Goal: Task Accomplishment & Management: Manage account settings

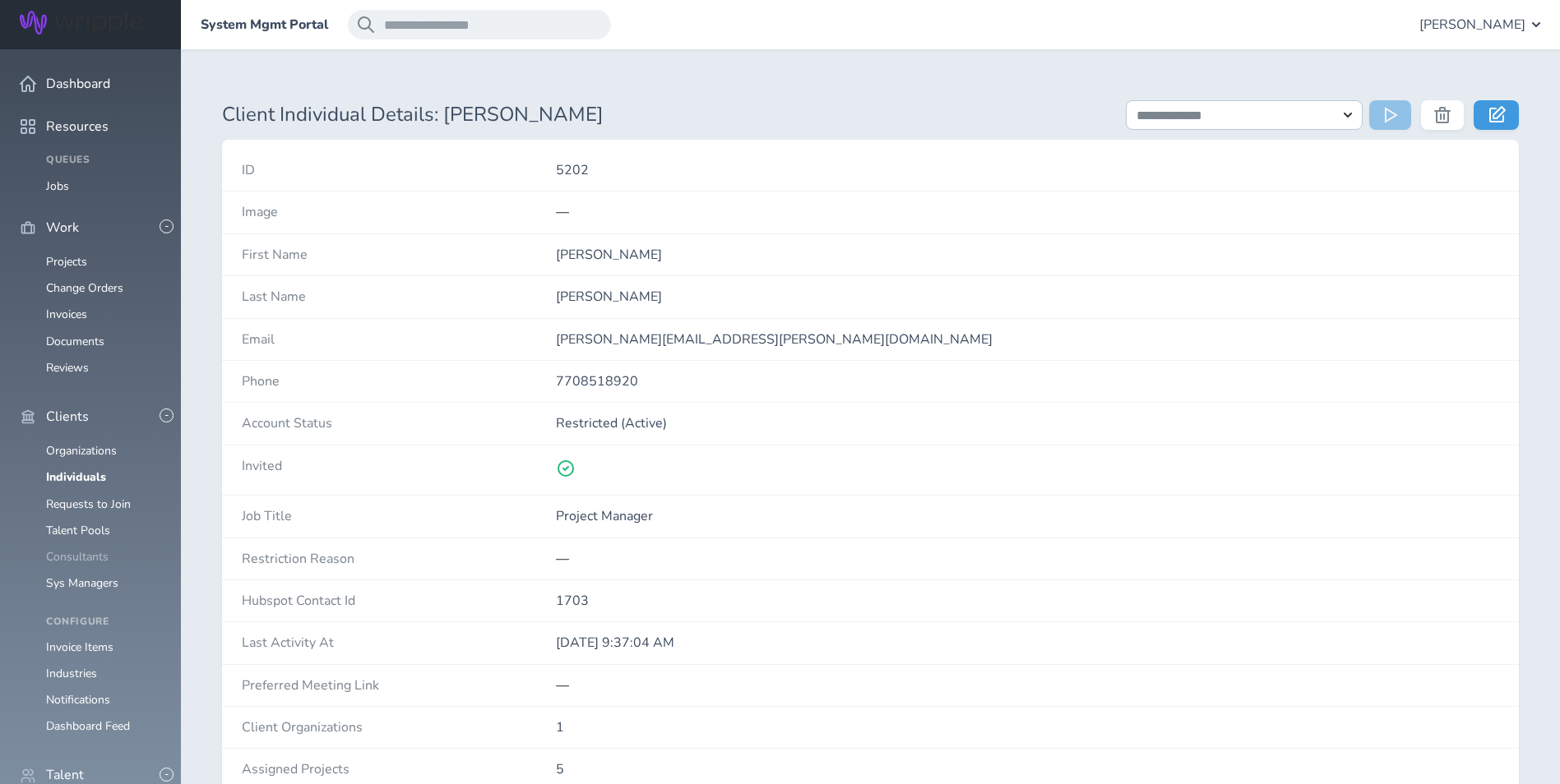
click at [91, 550] on link "Consultants" at bounding box center [78, 557] width 63 height 15
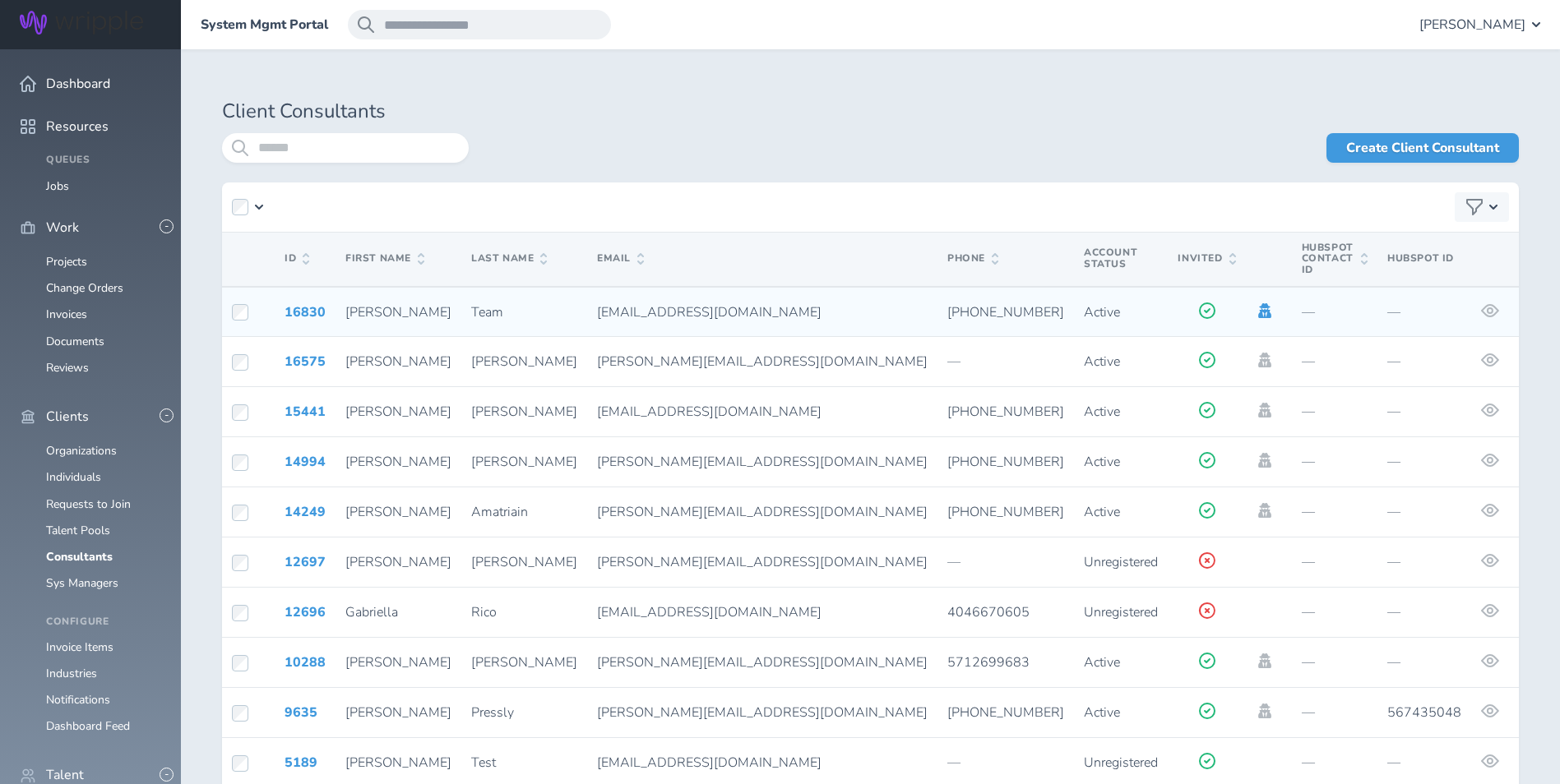
click at [1256, 304] on icon at bounding box center [1265, 311] width 18 height 15
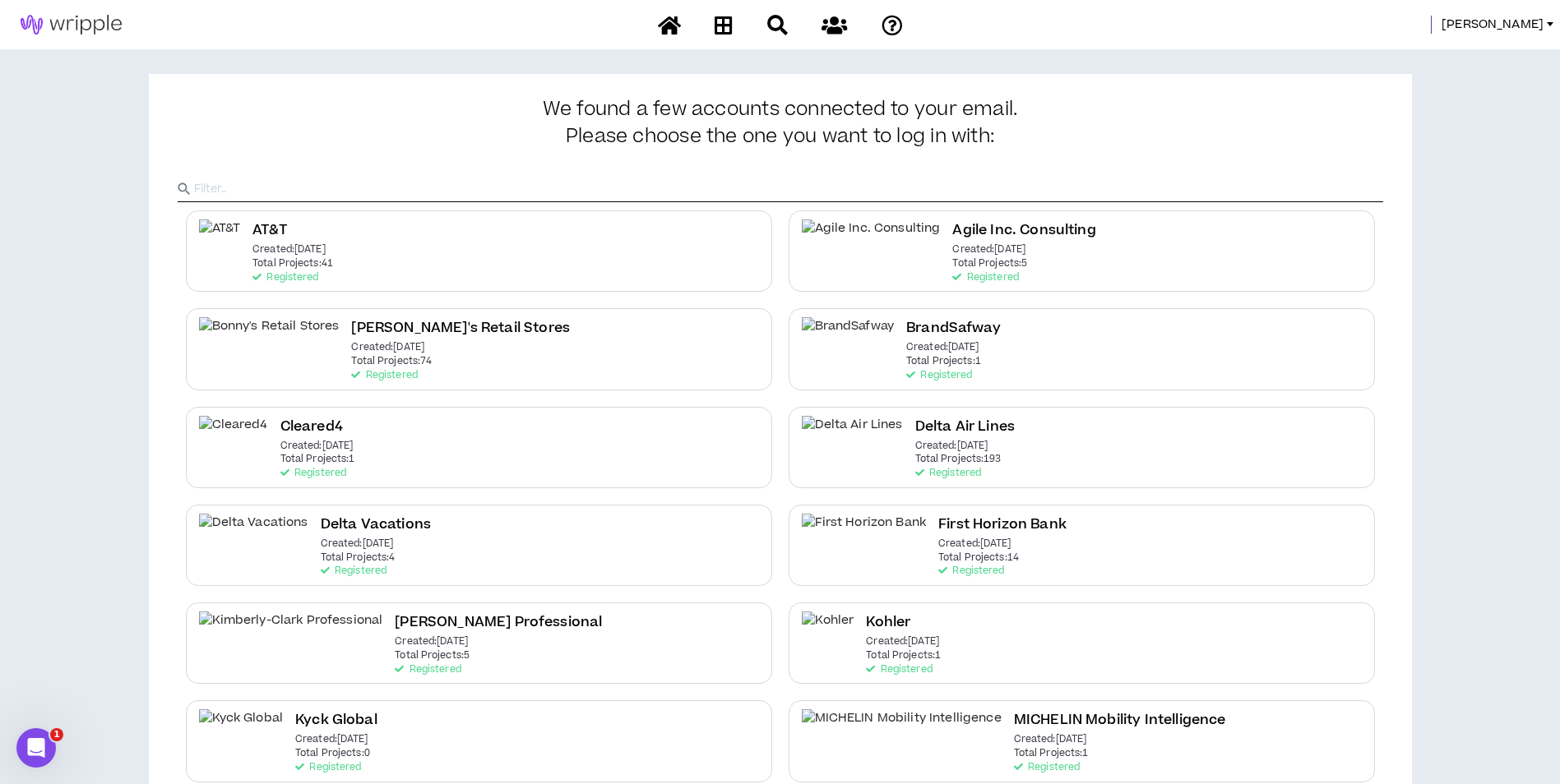
click at [1006, 465] on div "Delta Air Lines Created: Dec 7 2020 Total Projects: 193 Registered" at bounding box center [1082, 448] width 587 height 82
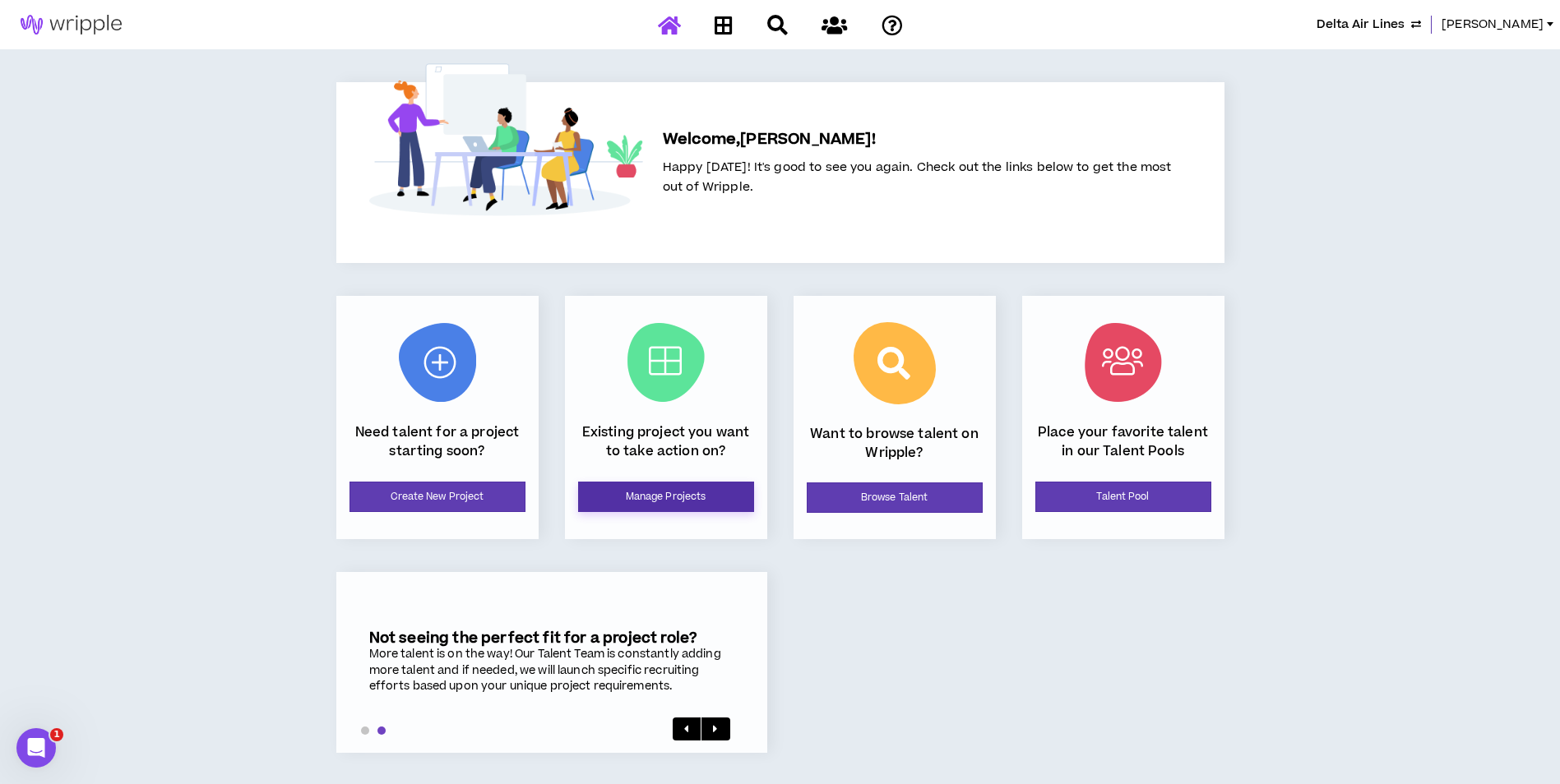
click at [695, 494] on link "Manage Projects" at bounding box center [666, 497] width 176 height 30
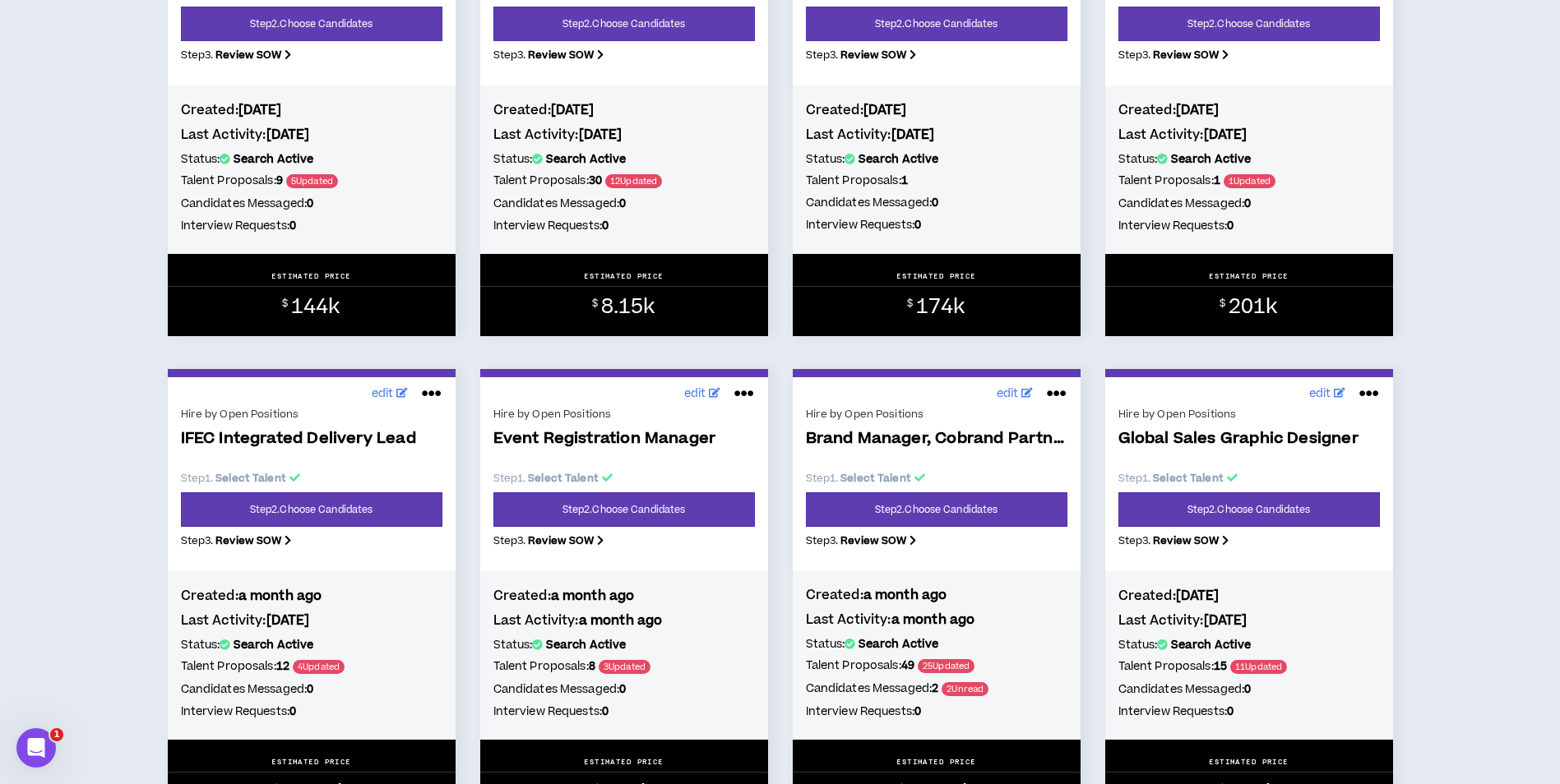
scroll to position [1562, 0]
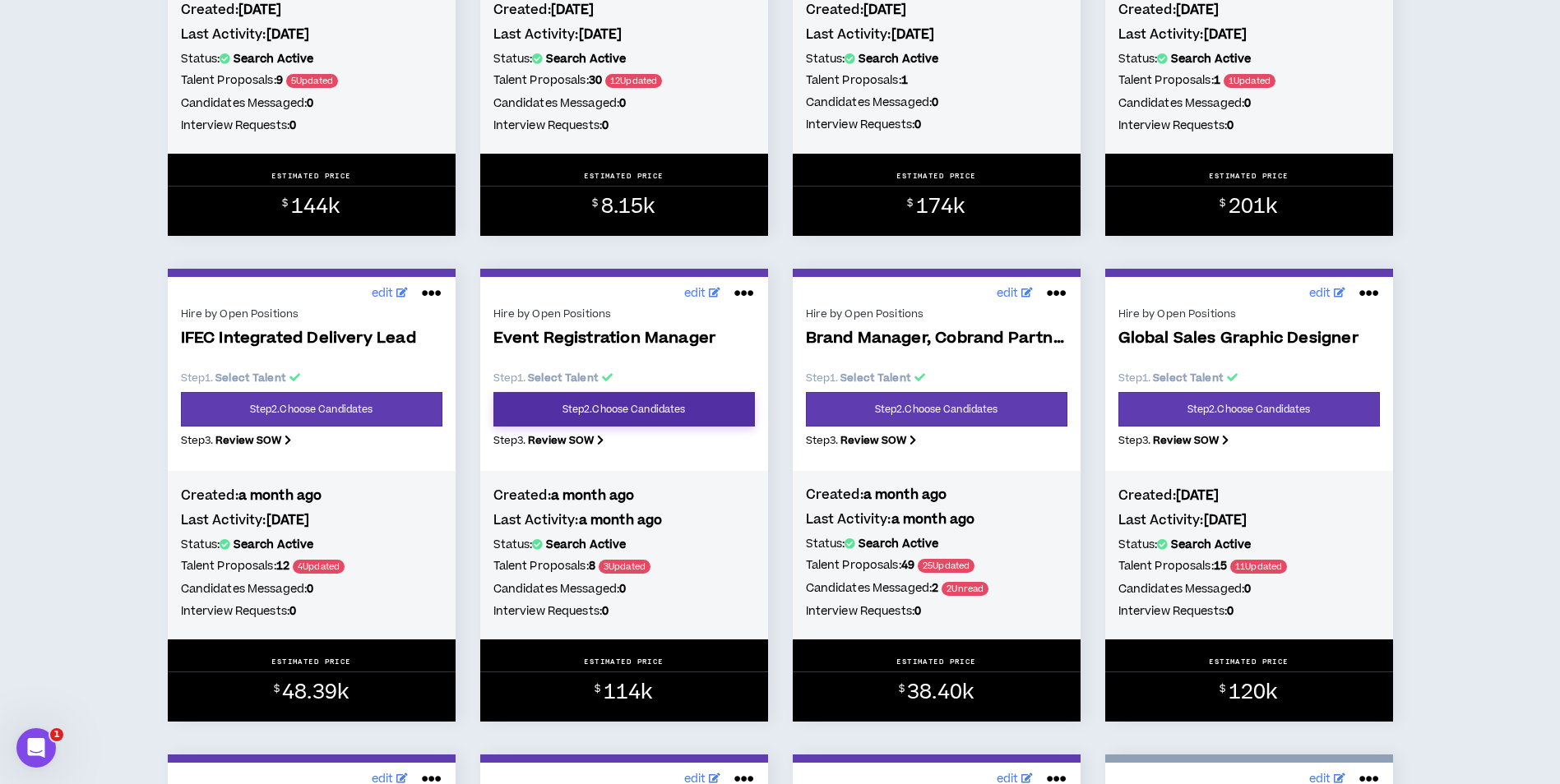
click at [611, 402] on link "Step 2 . Choose Candidates" at bounding box center [624, 409] width 261 height 34
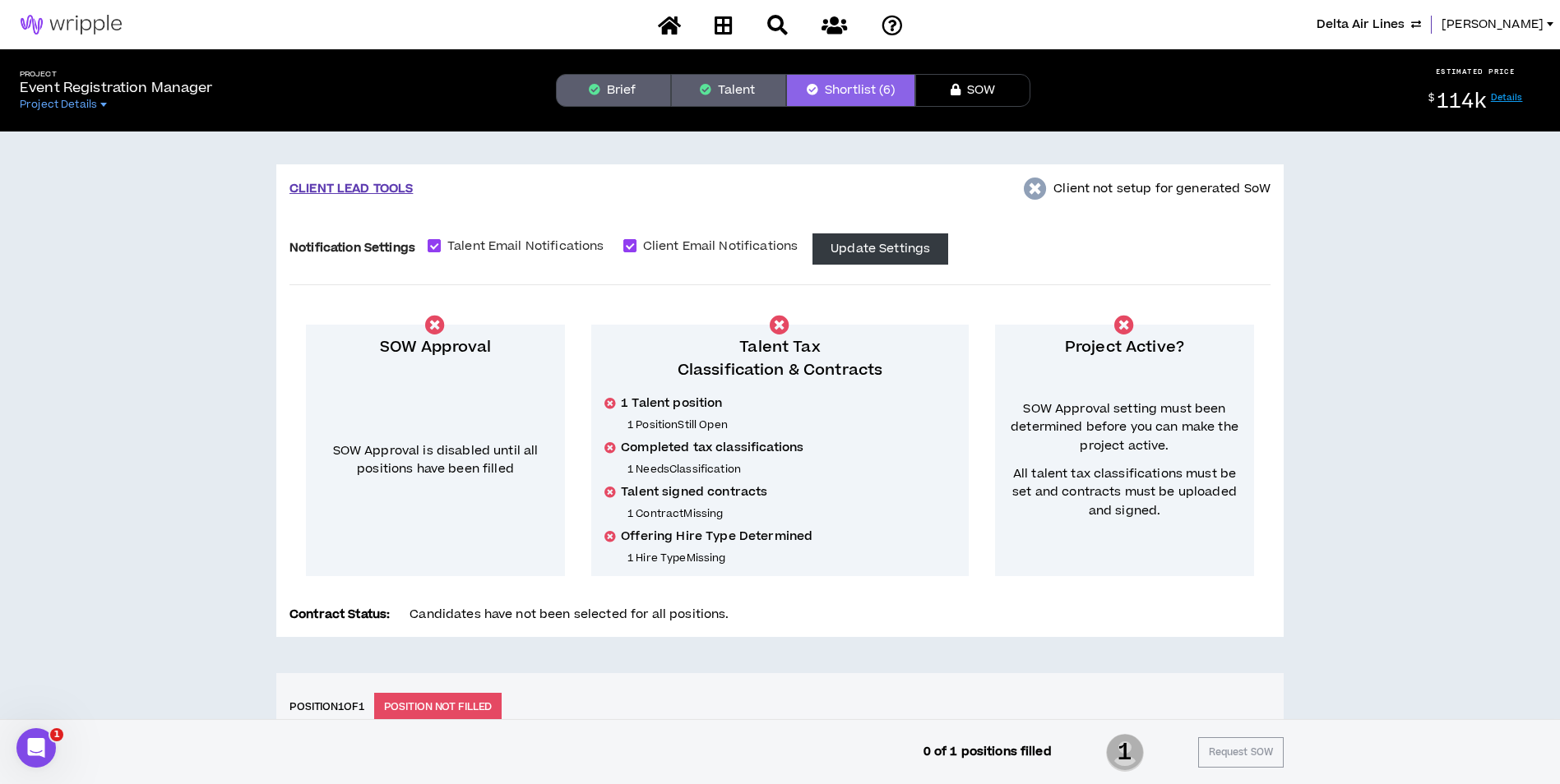
click at [640, 91] on button "Brief" at bounding box center [613, 90] width 115 height 33
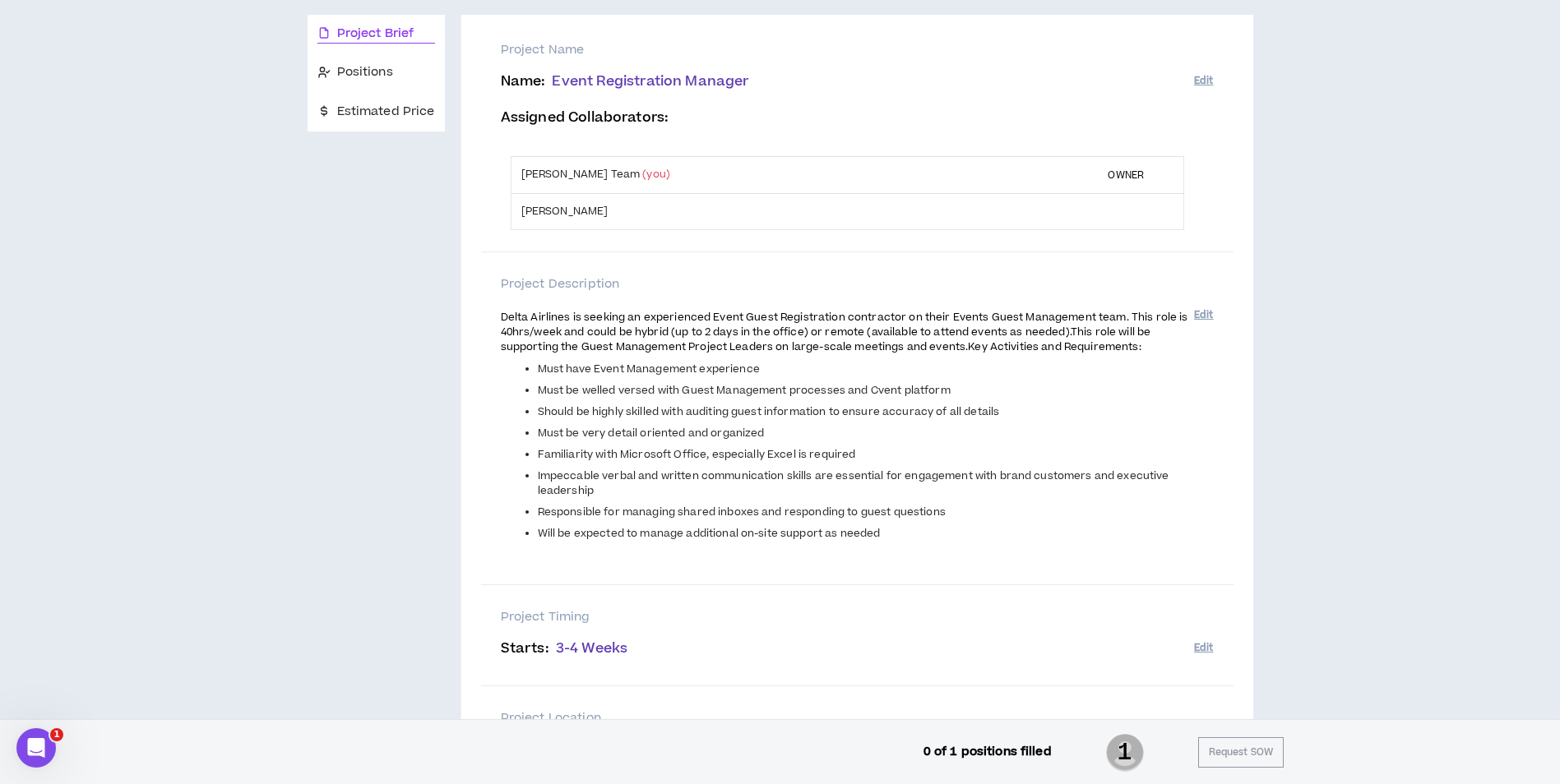
scroll to position [247, 0]
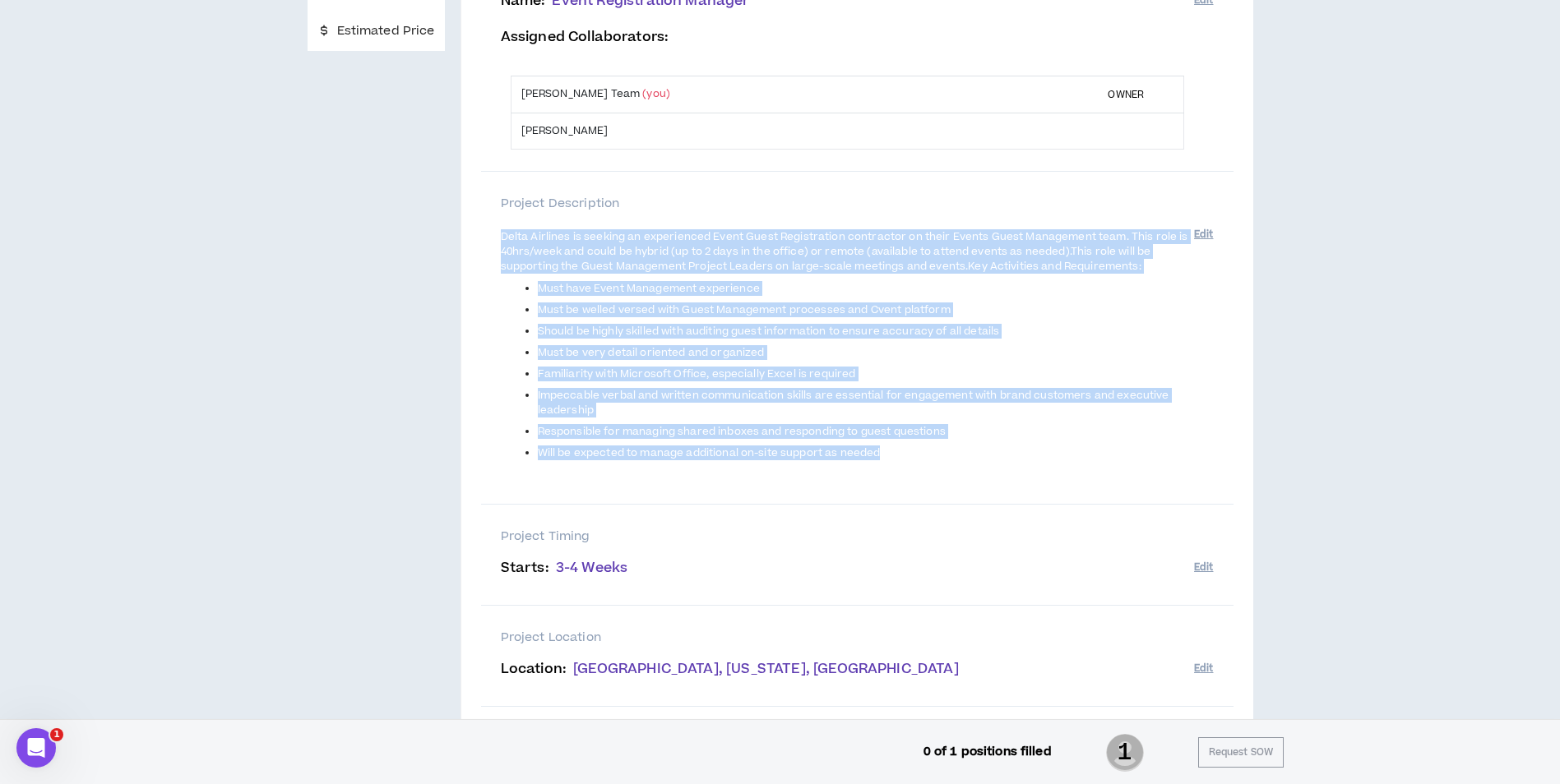
drag, startPoint x: 501, startPoint y: 236, endPoint x: 880, endPoint y: 455, distance: 437.7
click at [880, 455] on span "Delta Airlines is seeking an experienced Event Guest Registration contractor on…" at bounding box center [847, 358] width 693 height 261
copy span "Delta Airlines is seeking an experienced Event Guest Registration contractor on…"
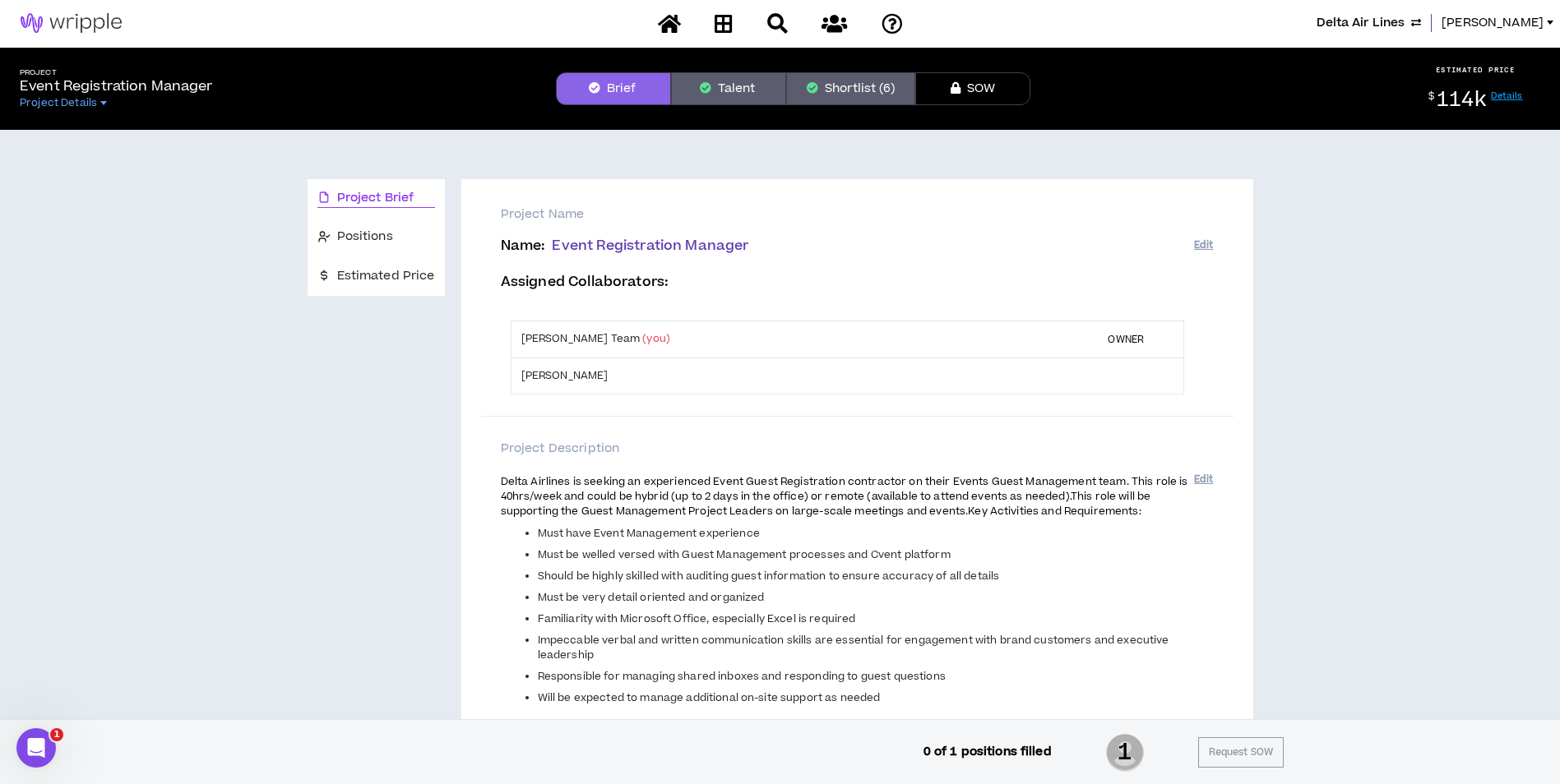
scroll to position [0, 0]
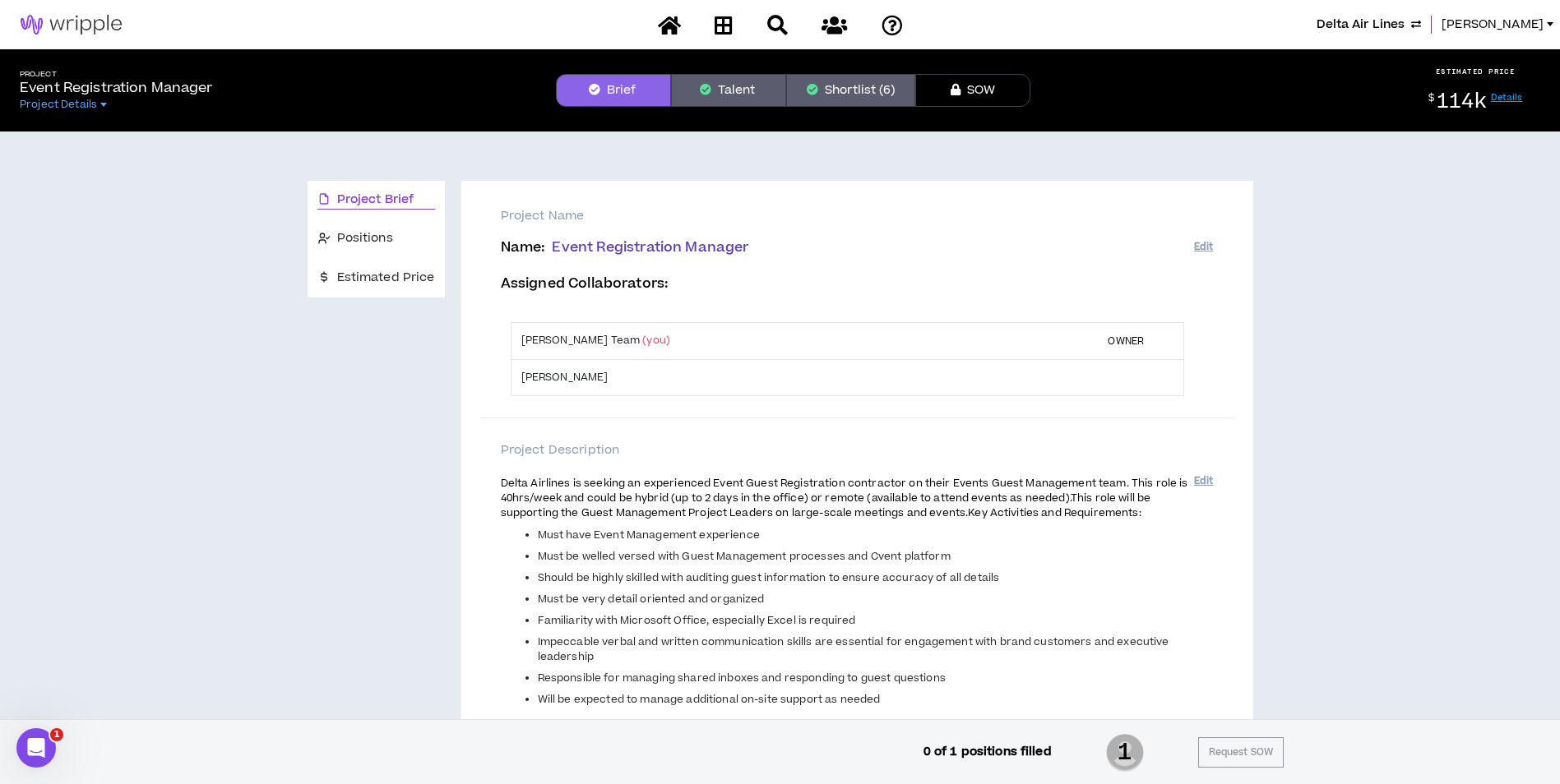
click at [741, 95] on button "Talent" at bounding box center [728, 90] width 115 height 33
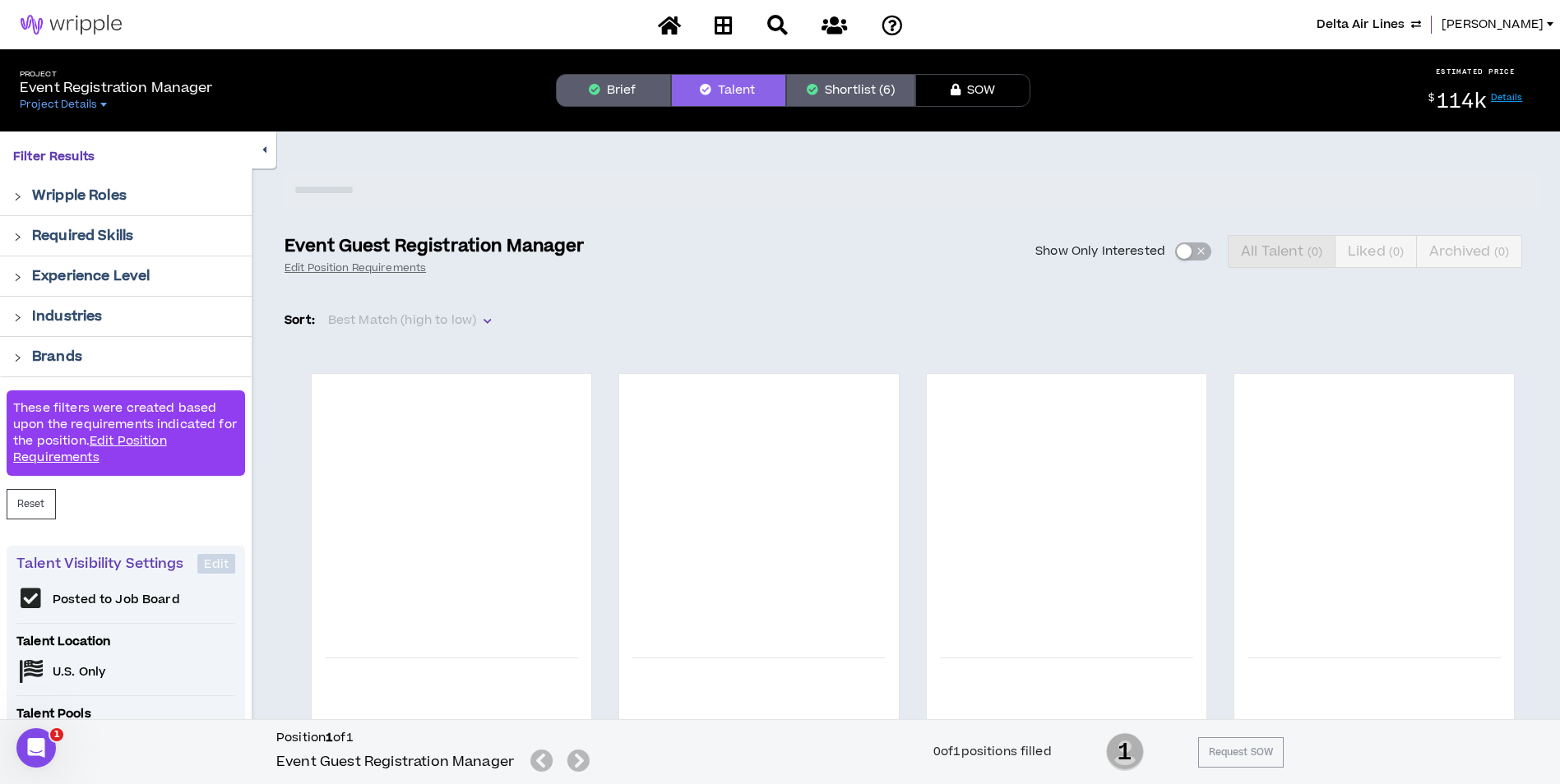
click at [825, 84] on button "Shortlist (6)" at bounding box center [851, 90] width 129 height 33
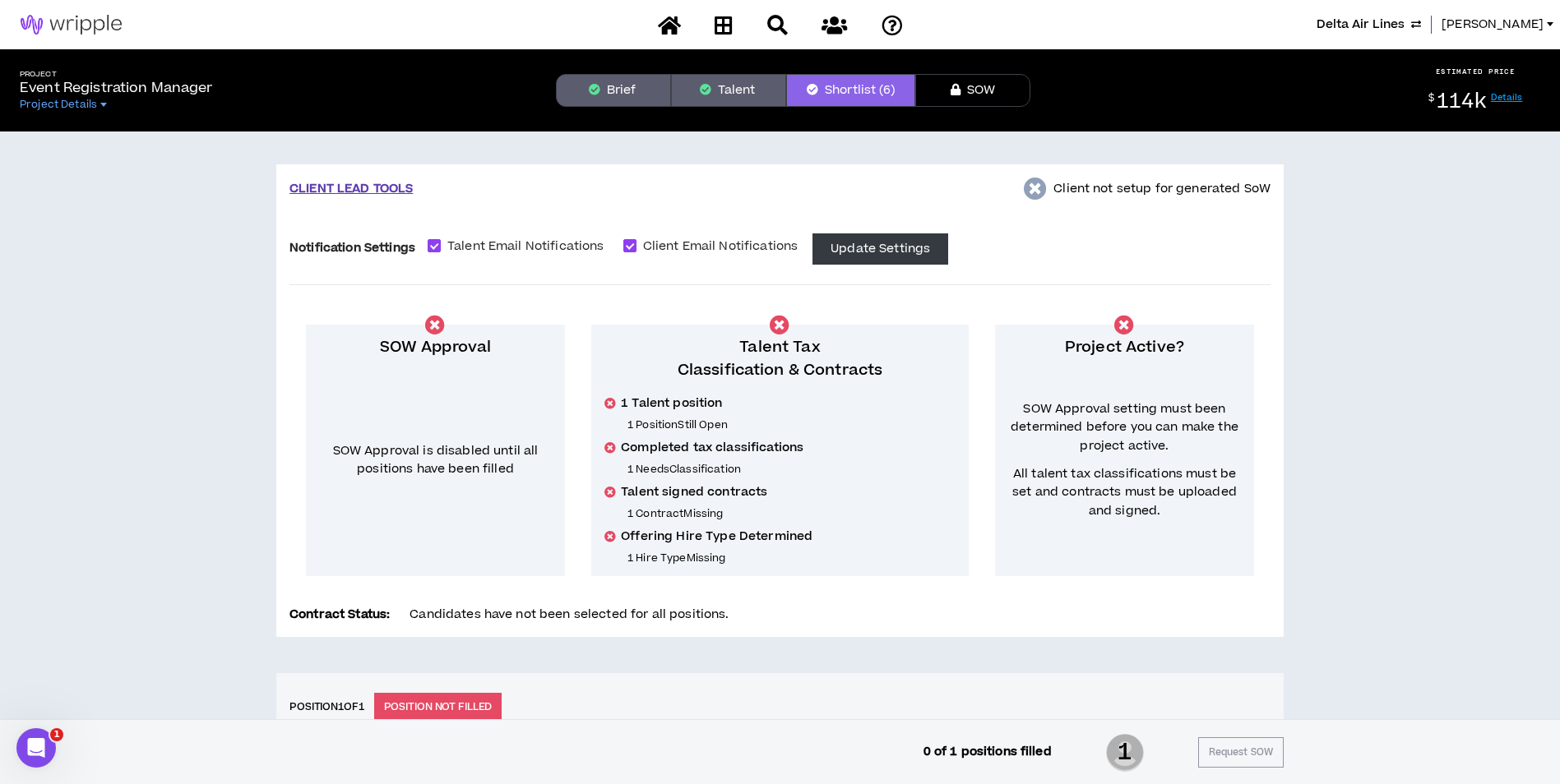
click at [624, 90] on button "Brief" at bounding box center [613, 90] width 115 height 33
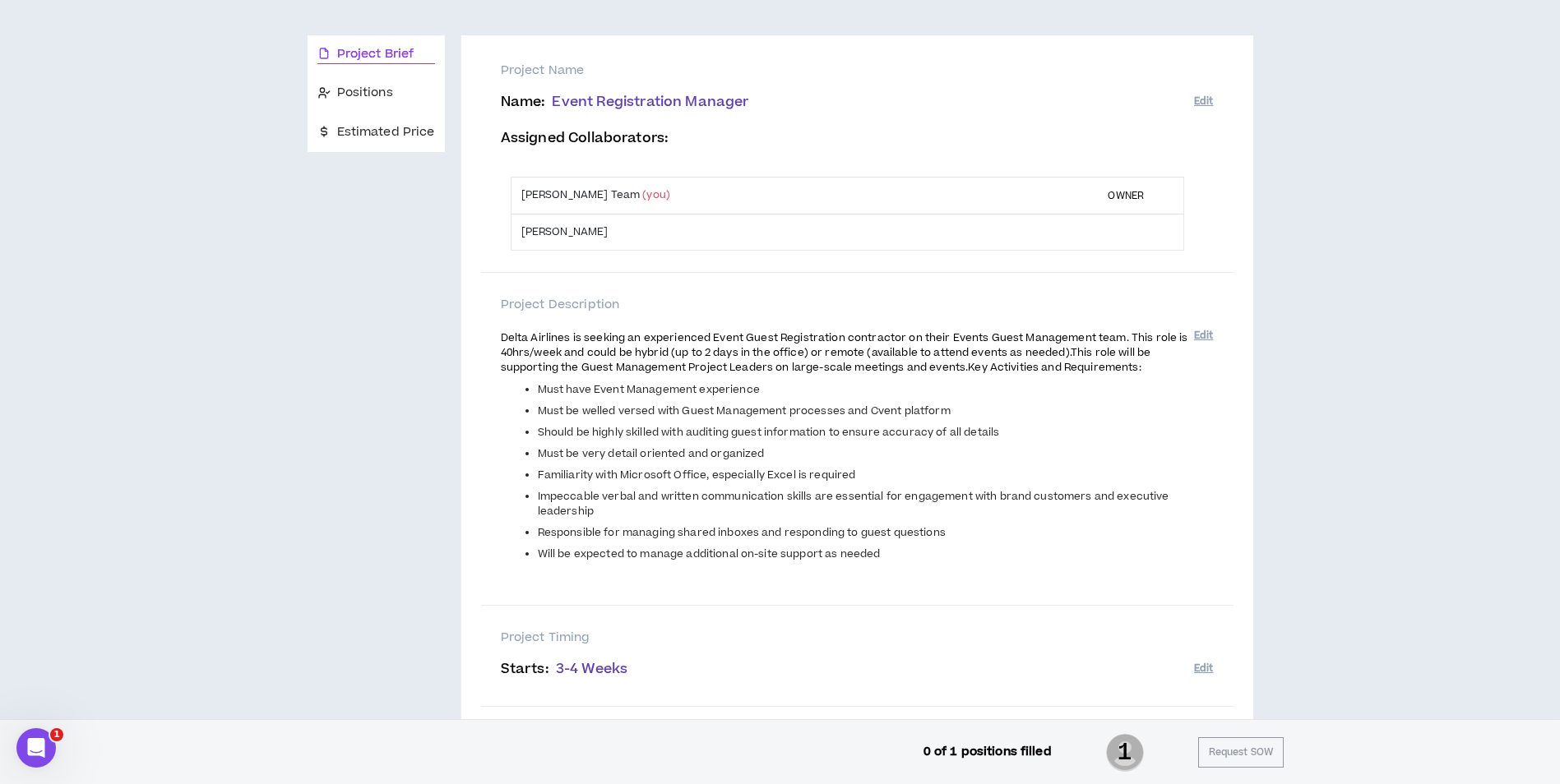
scroll to position [83, 0]
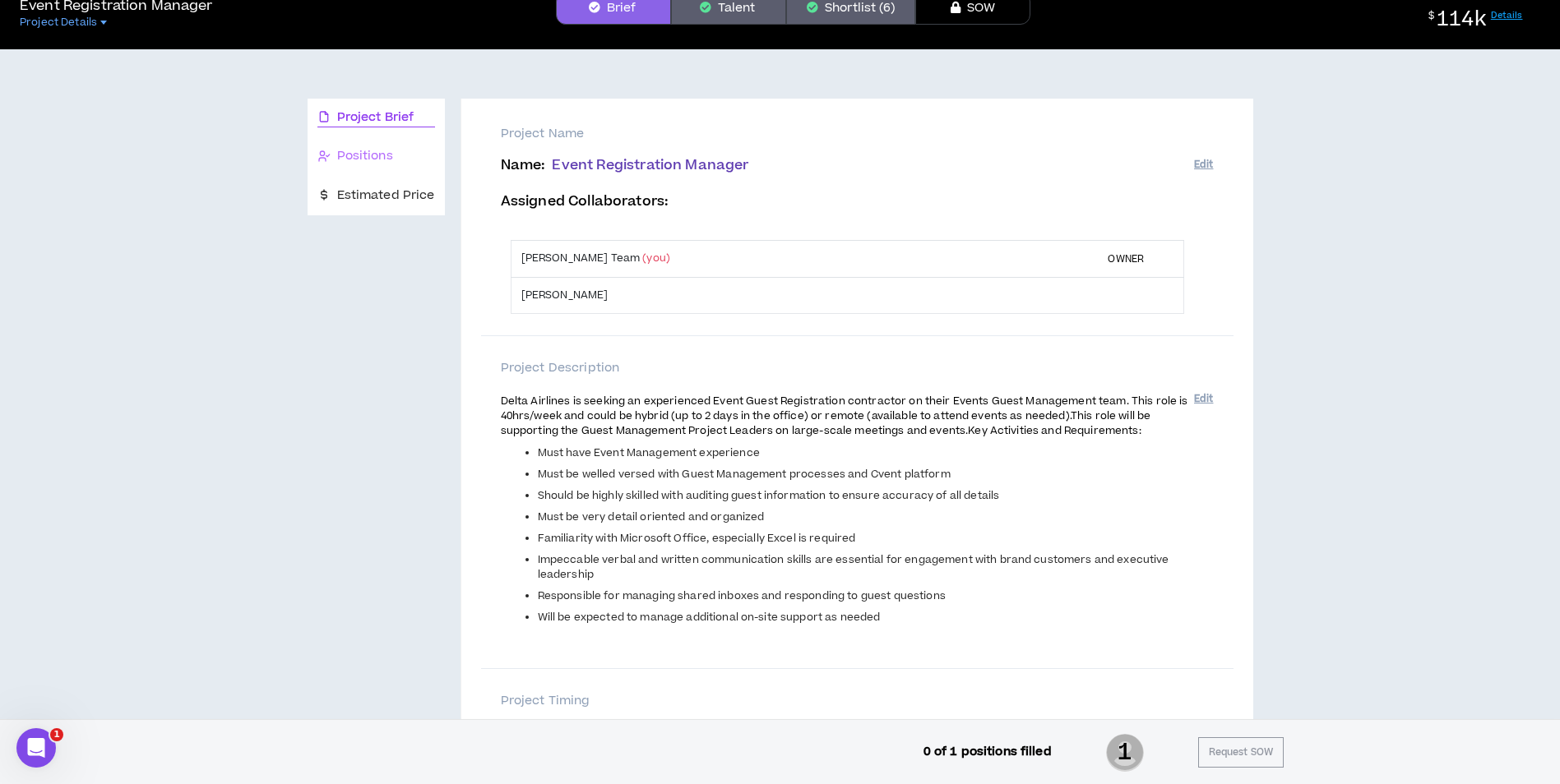
click at [404, 140] on div "Positions" at bounding box center [376, 157] width 138 height 39
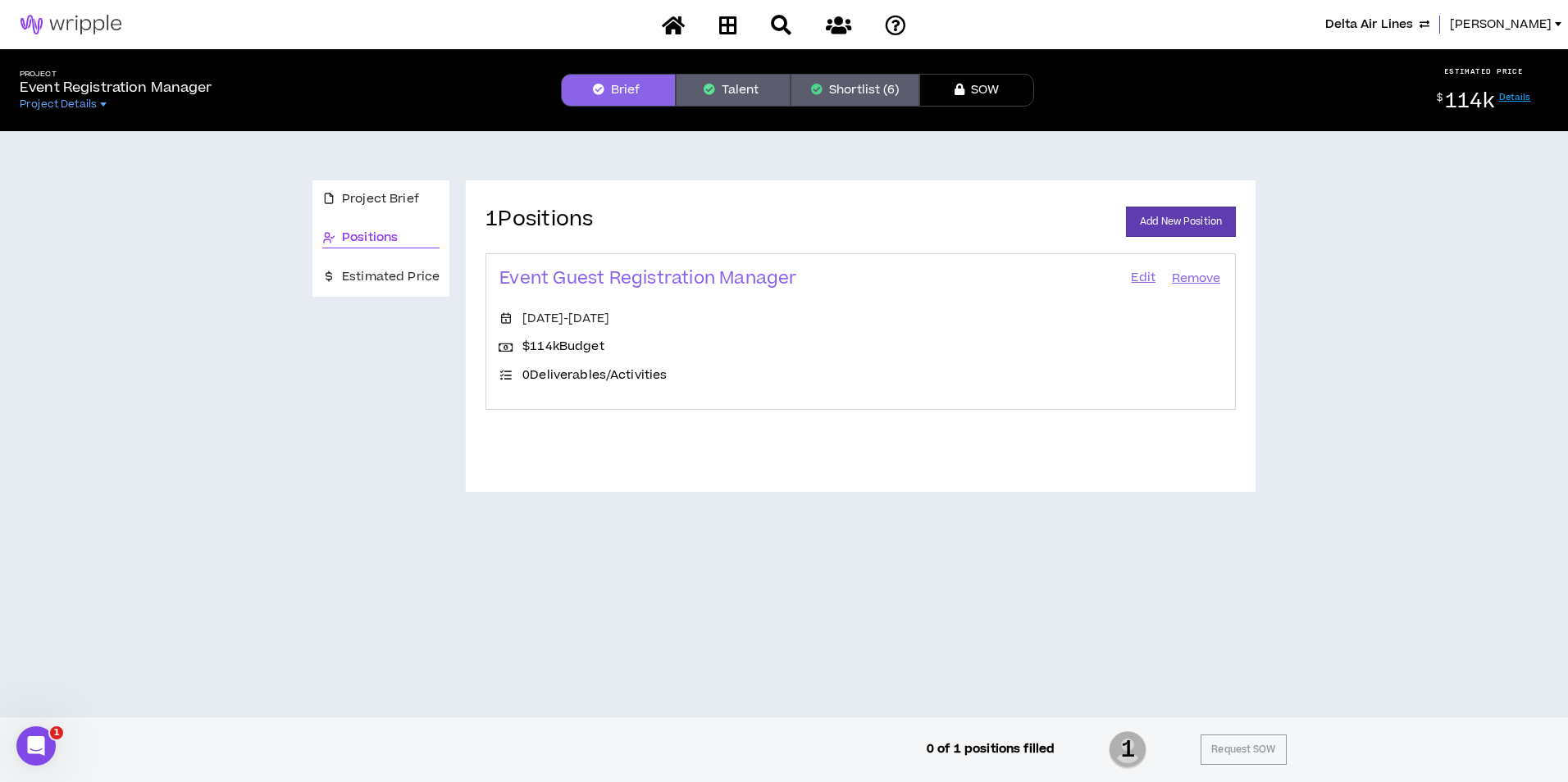
click at [811, 90] on button "Shortlist (6)" at bounding box center [855, 90] width 129 height 33
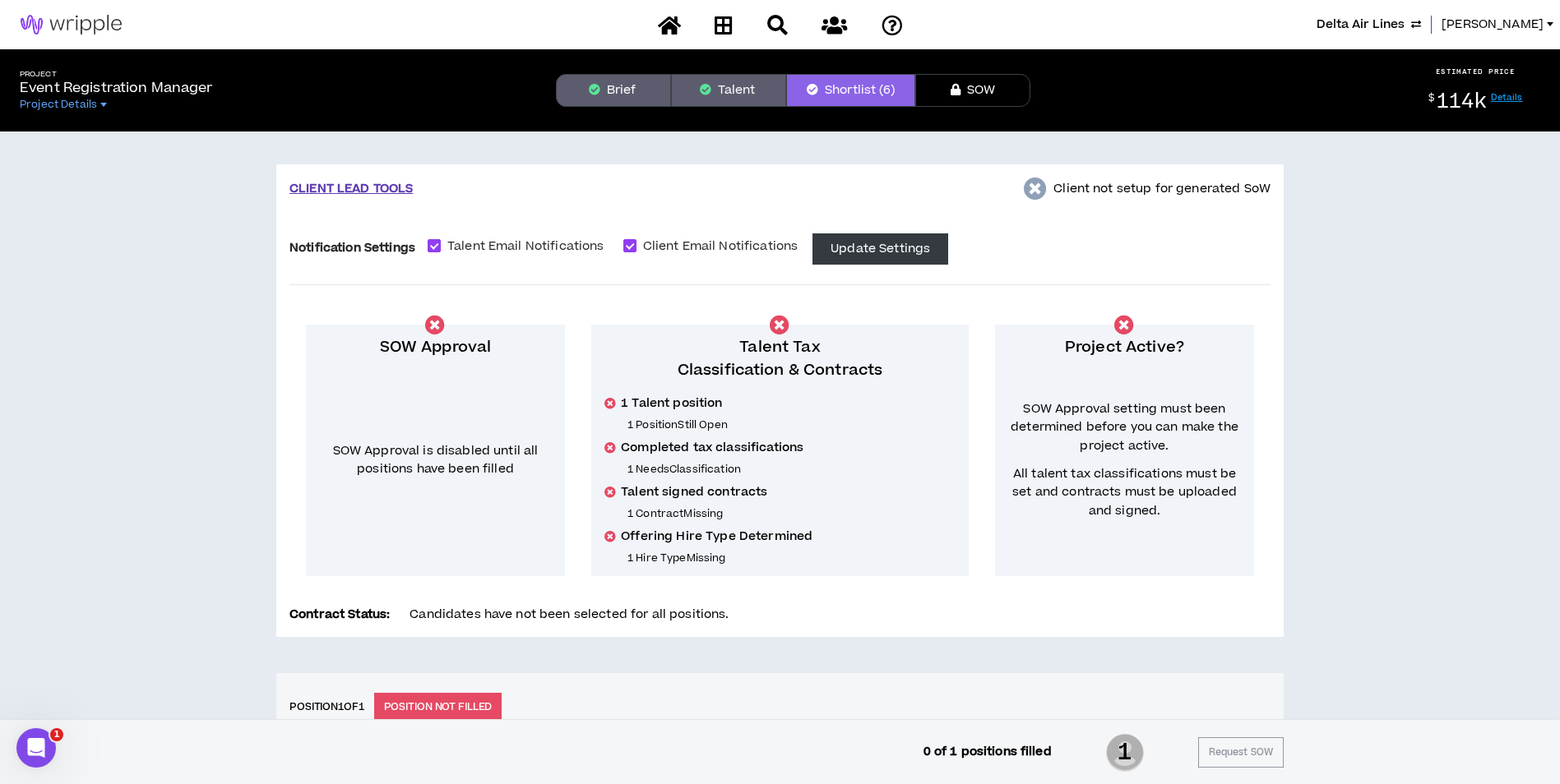
click at [643, 88] on button "Brief" at bounding box center [613, 90] width 115 height 33
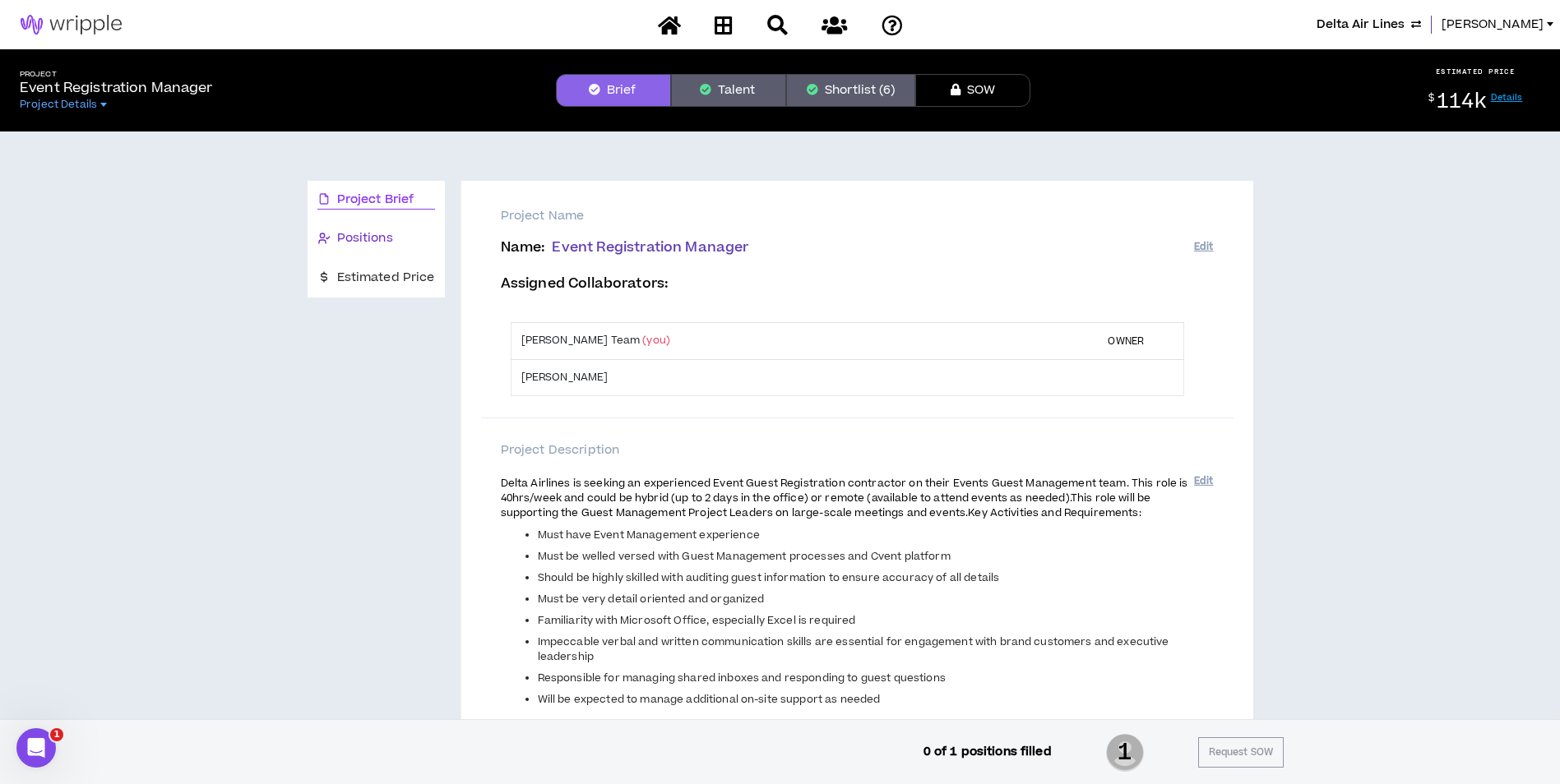
click at [424, 249] on div "Positions" at bounding box center [376, 239] width 118 height 19
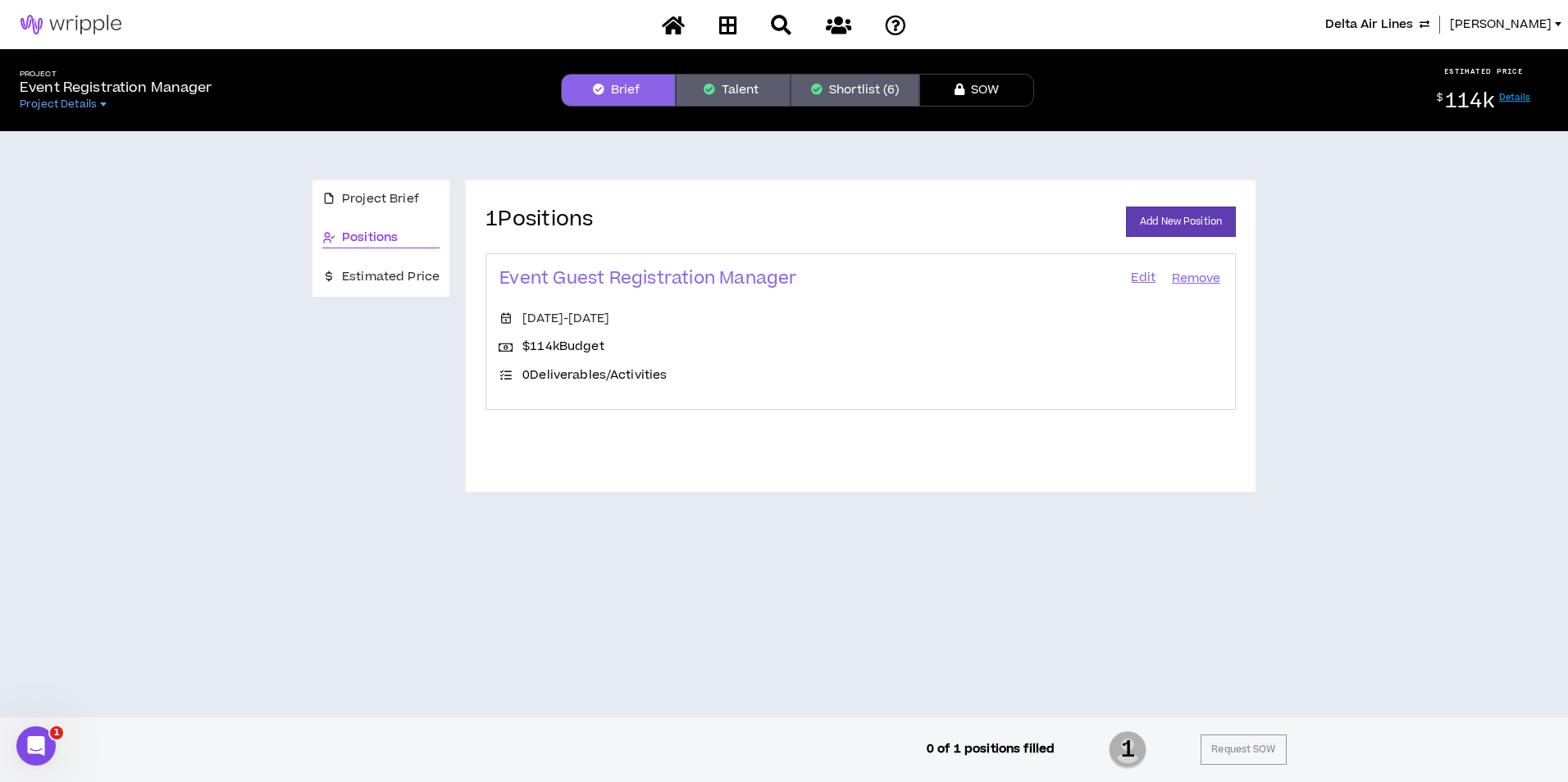
click at [1143, 274] on link "Edit" at bounding box center [1143, 278] width 27 height 23
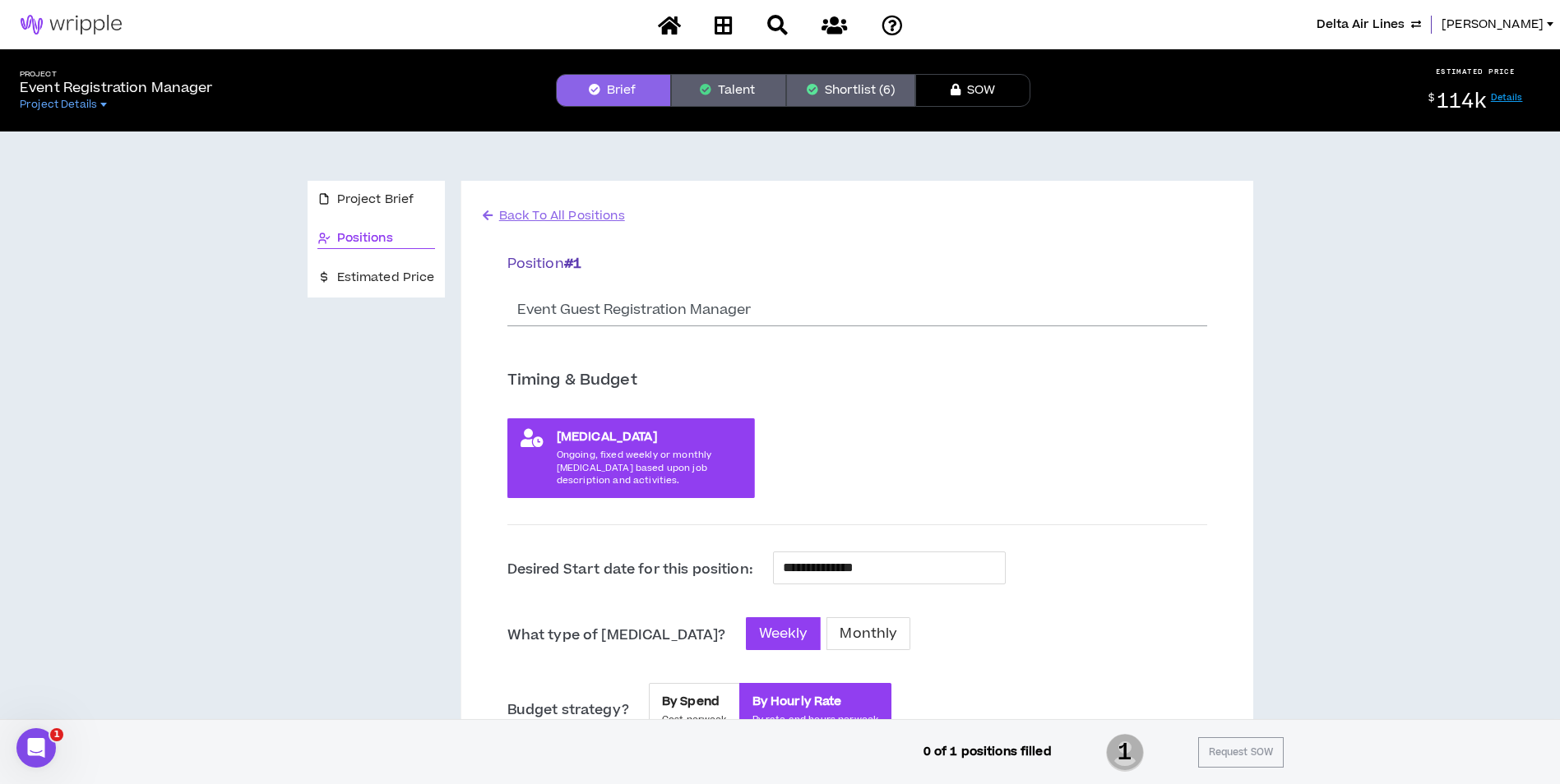
drag, startPoint x: 694, startPoint y: 89, endPoint x: 708, endPoint y: 89, distance: 14.0
click at [694, 89] on button "Talent" at bounding box center [728, 90] width 115 height 33
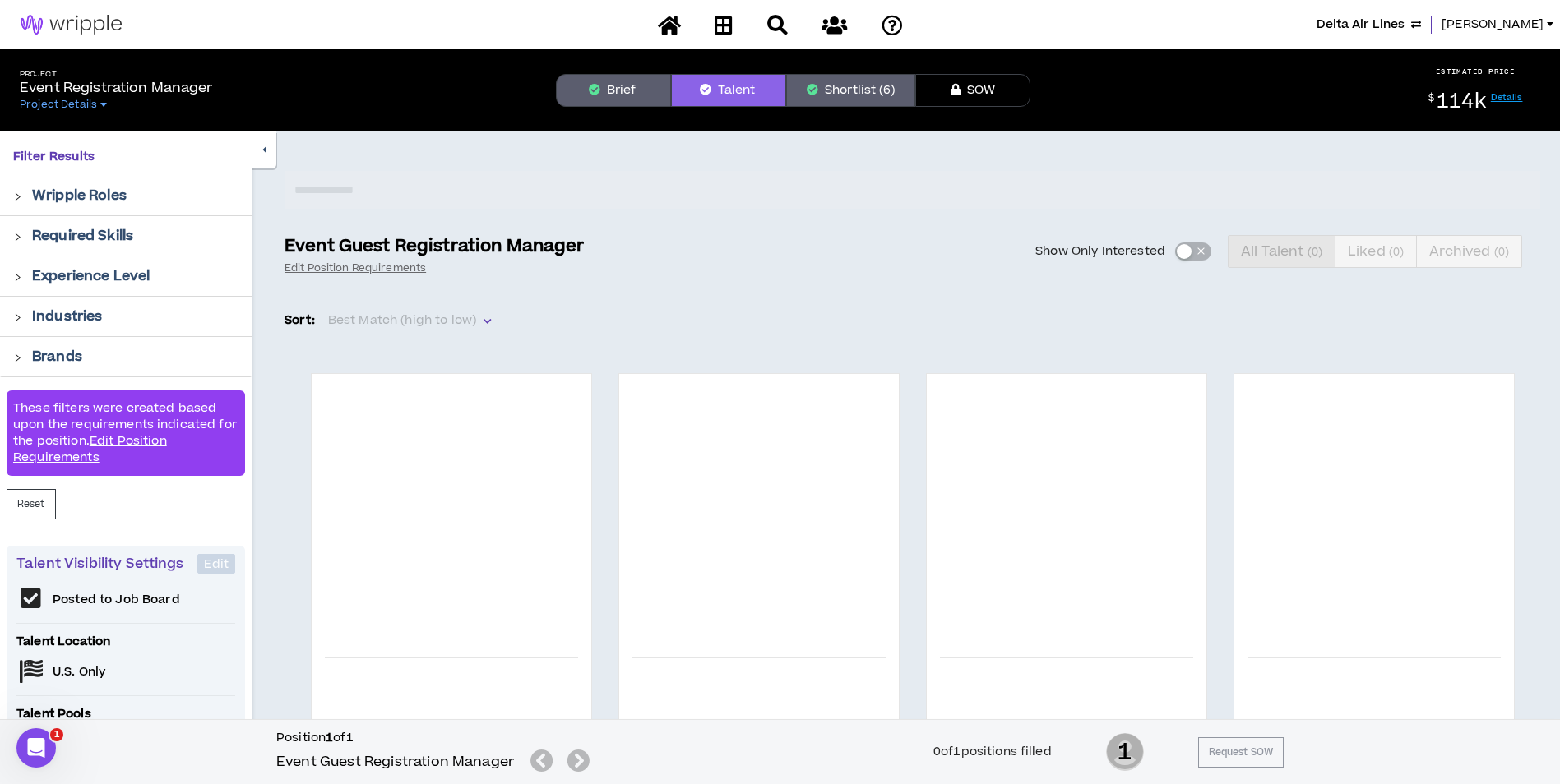
click at [603, 93] on button "Brief" at bounding box center [613, 90] width 115 height 33
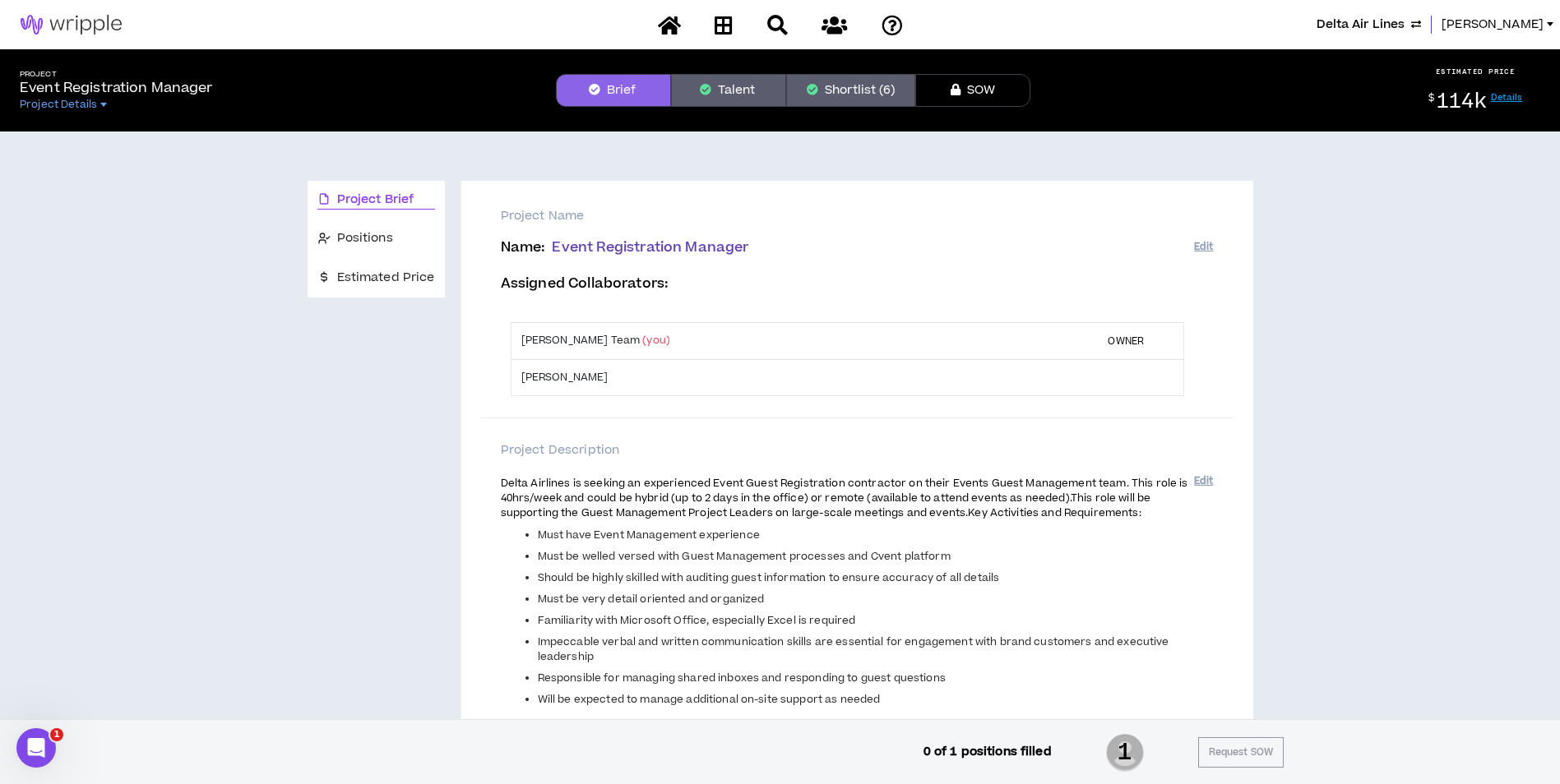
click at [1503, 34] on div "Delta Air Lines Lauren-Bridget" at bounding box center [780, 25] width 1560 height 49
click at [822, 85] on button "Shortlist (6)" at bounding box center [851, 90] width 129 height 33
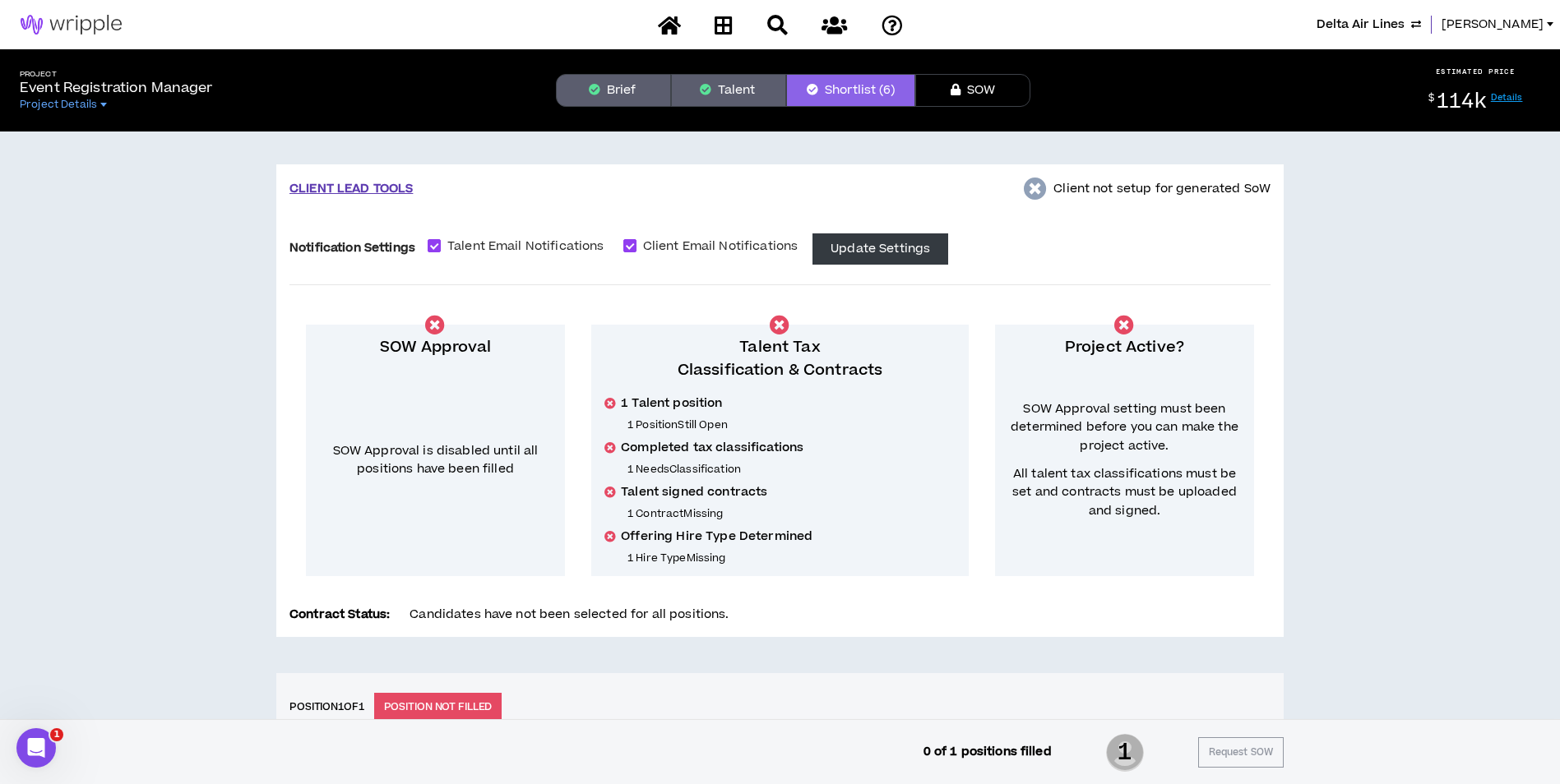
click at [625, 95] on button "Brief" at bounding box center [613, 90] width 115 height 33
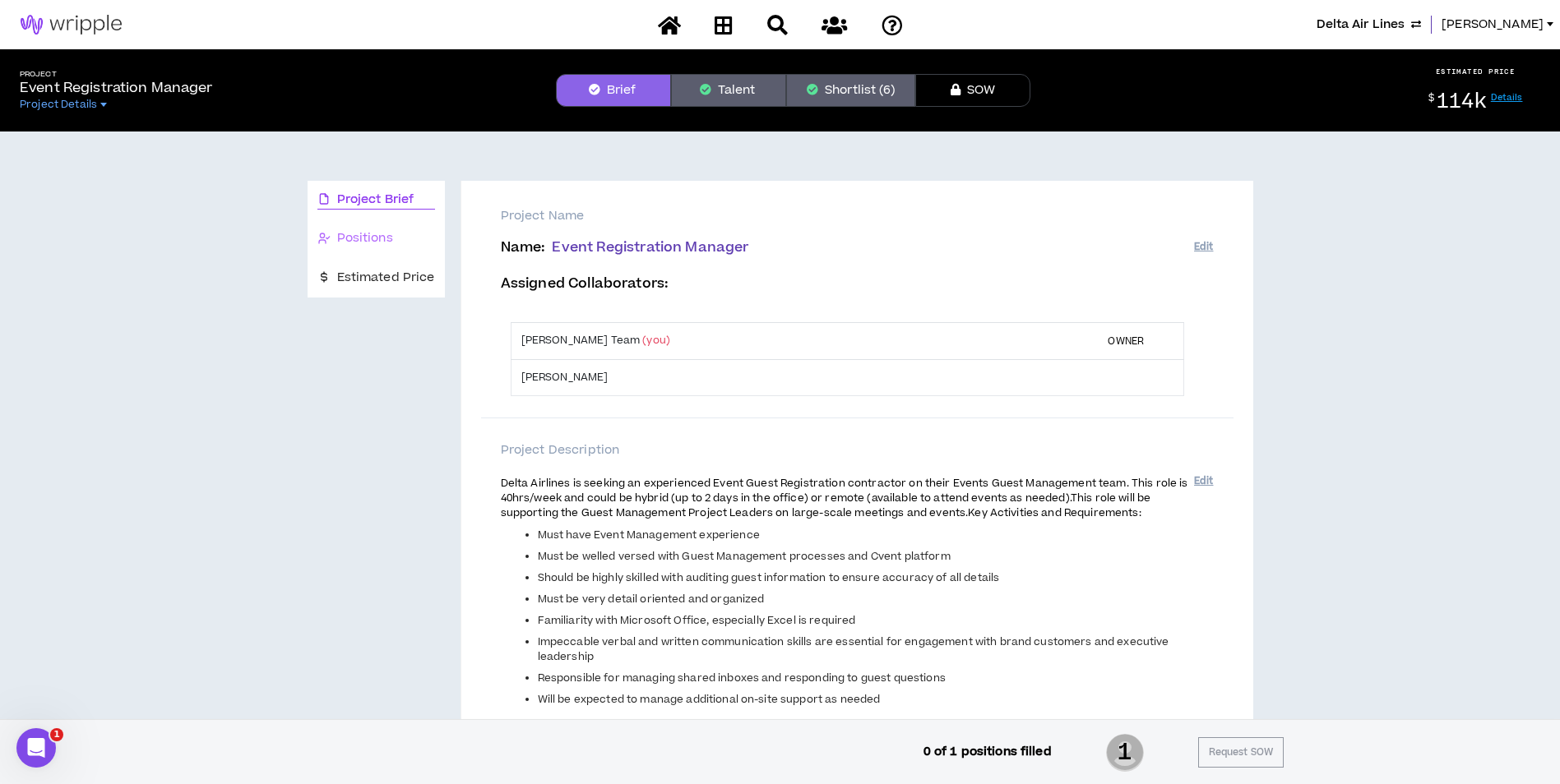
click at [405, 251] on div "Positions" at bounding box center [376, 238] width 138 height 39
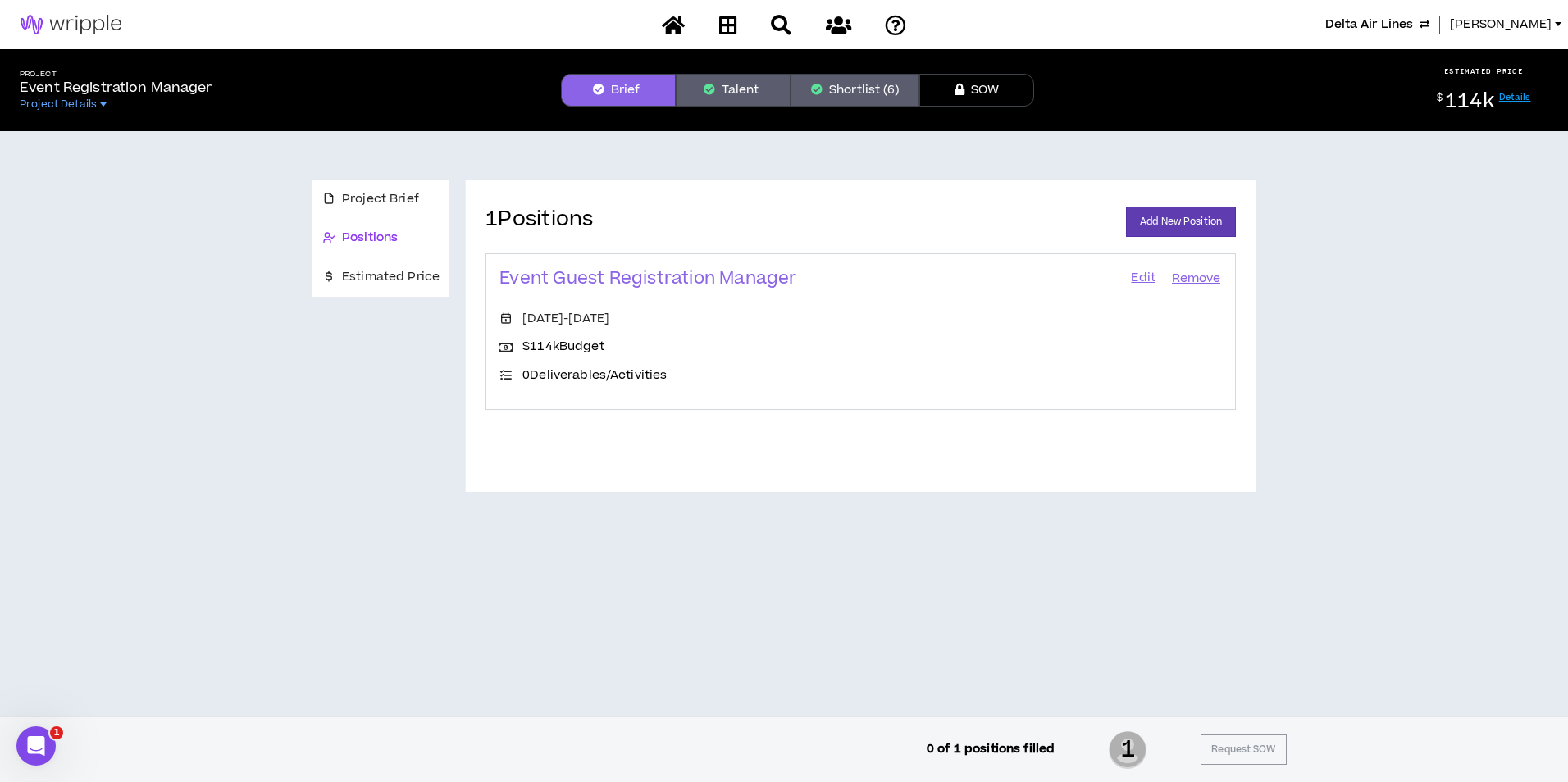
click at [1132, 276] on link "Edit" at bounding box center [1143, 278] width 27 height 23
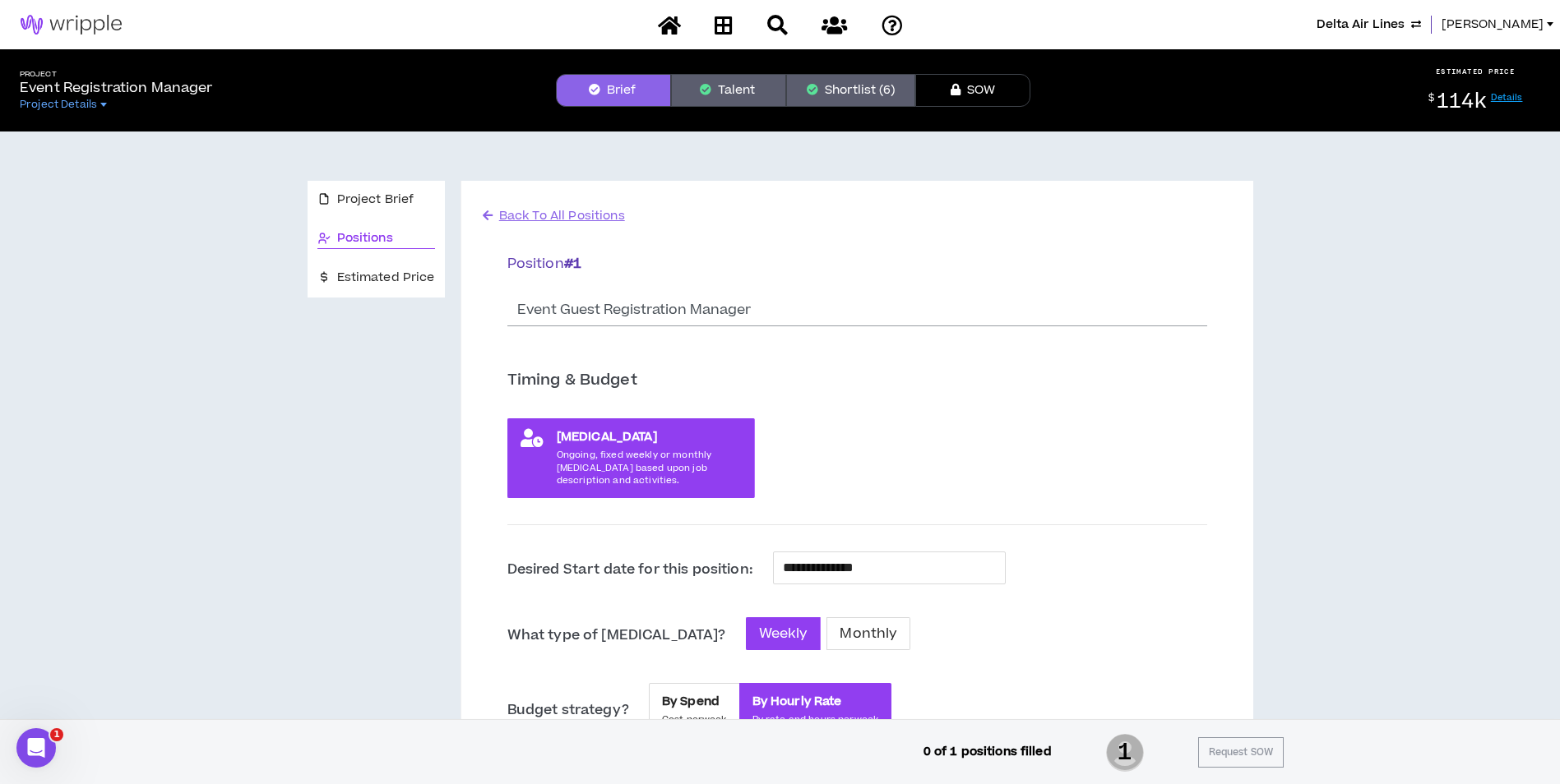
click at [1500, 28] on span "Lauren-Bridget" at bounding box center [1492, 24] width 102 height 18
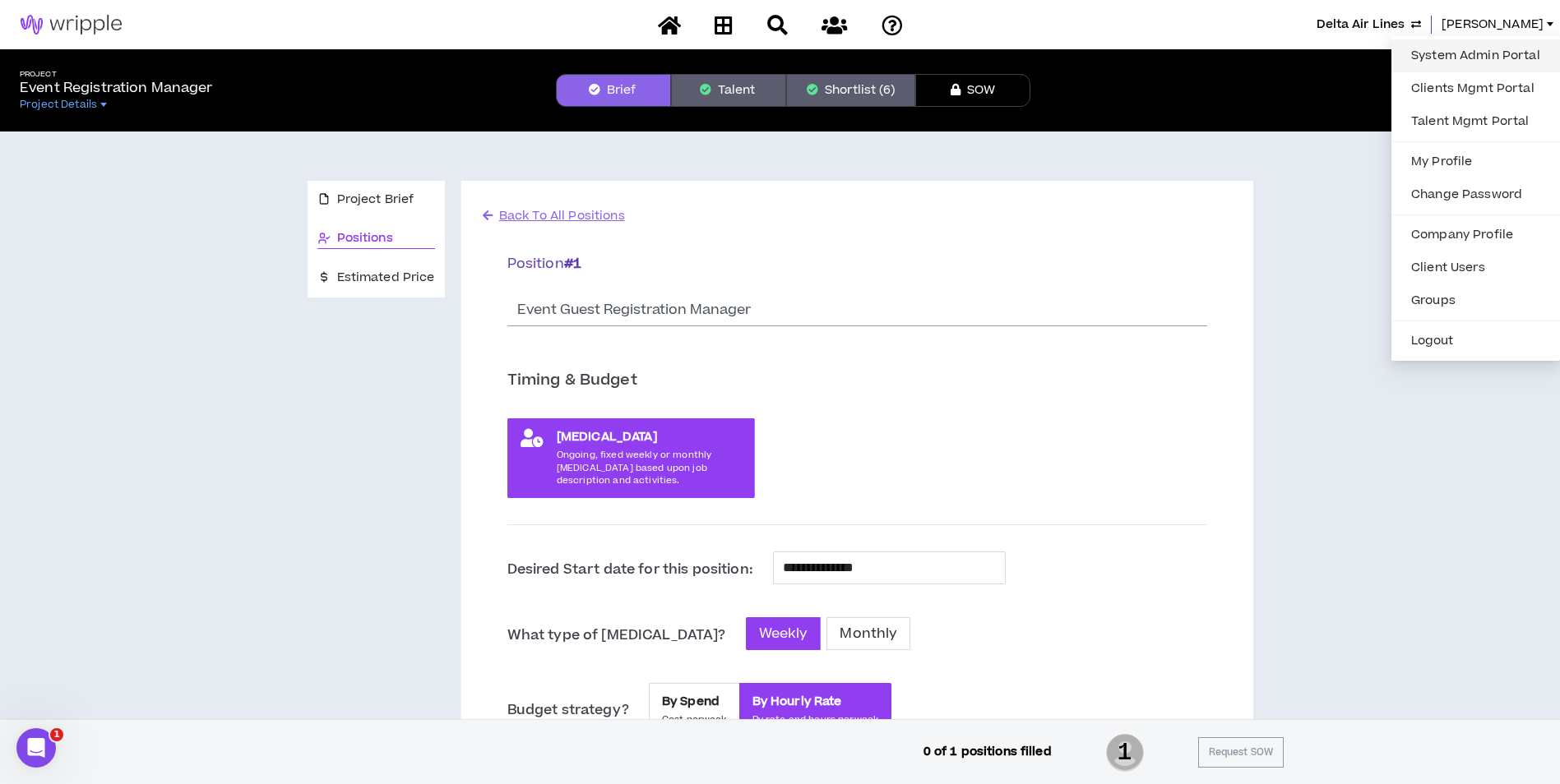
click at [1451, 54] on link "System Admin Portal" at bounding box center [1475, 56] width 149 height 25
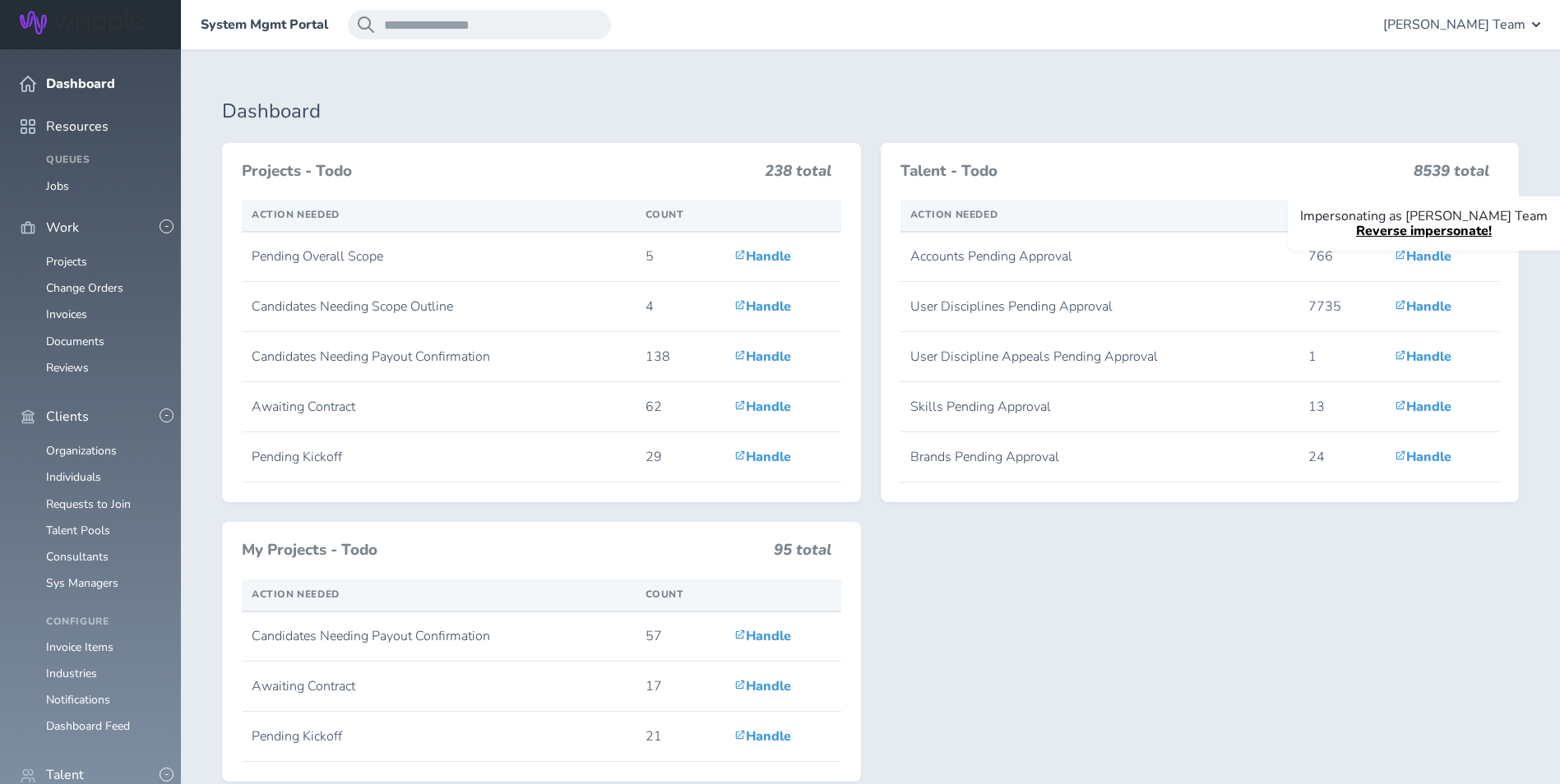
scroll to position [164, 0]
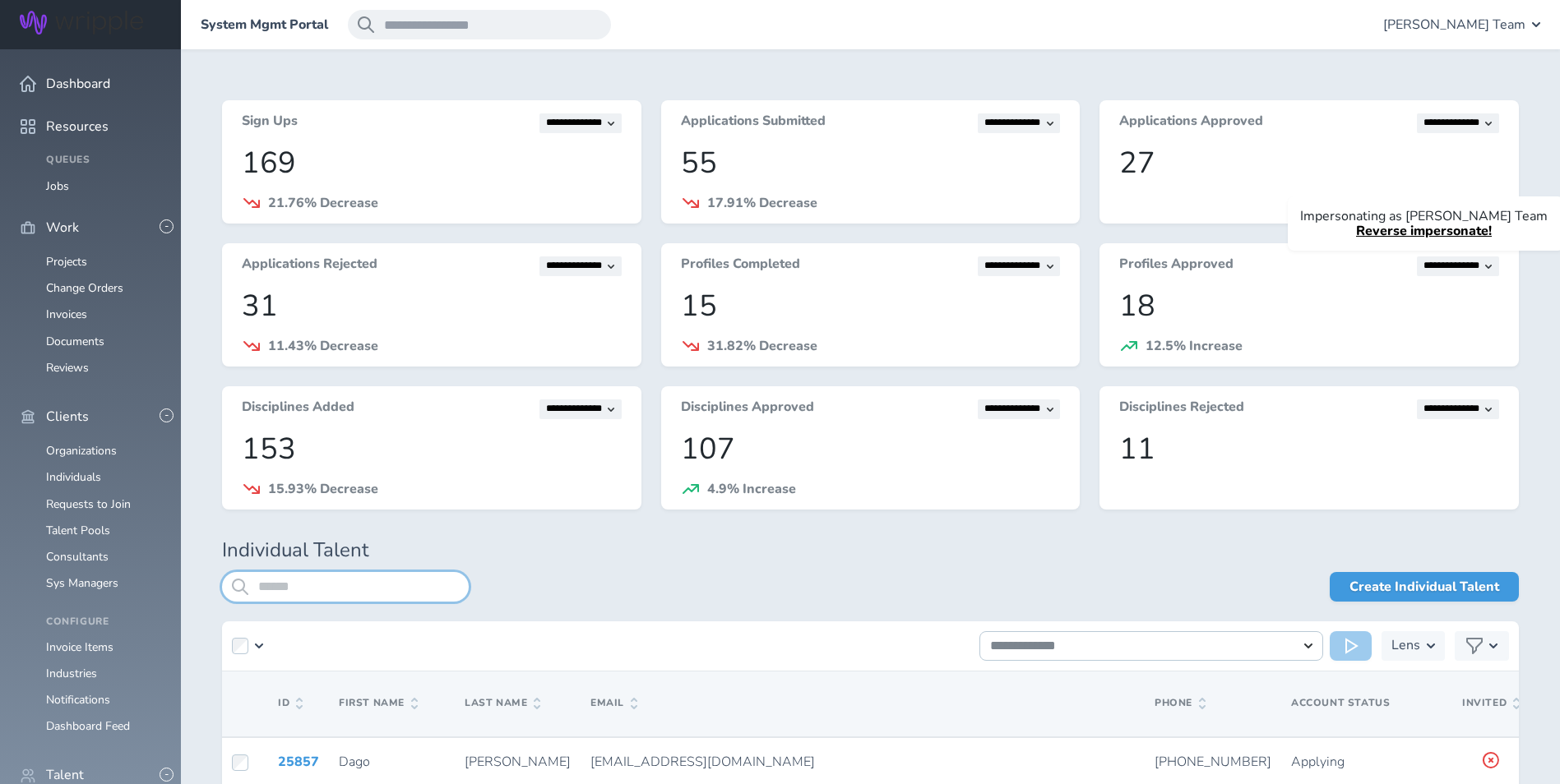
click at [327, 592] on input "search" at bounding box center [346, 587] width 247 height 29
click at [396, 588] on input "******" at bounding box center [346, 587] width 247 height 29
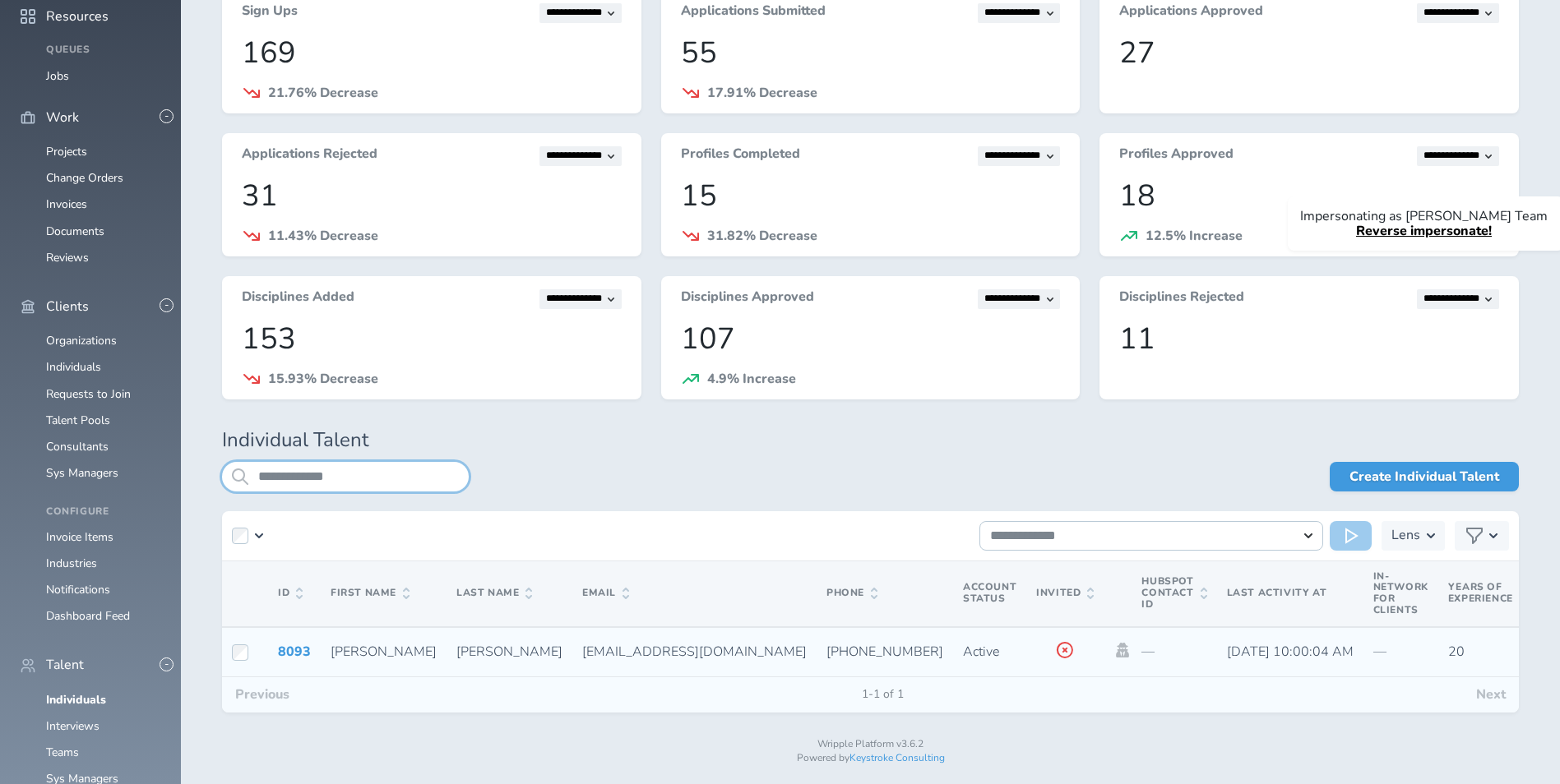
scroll to position [133, 0]
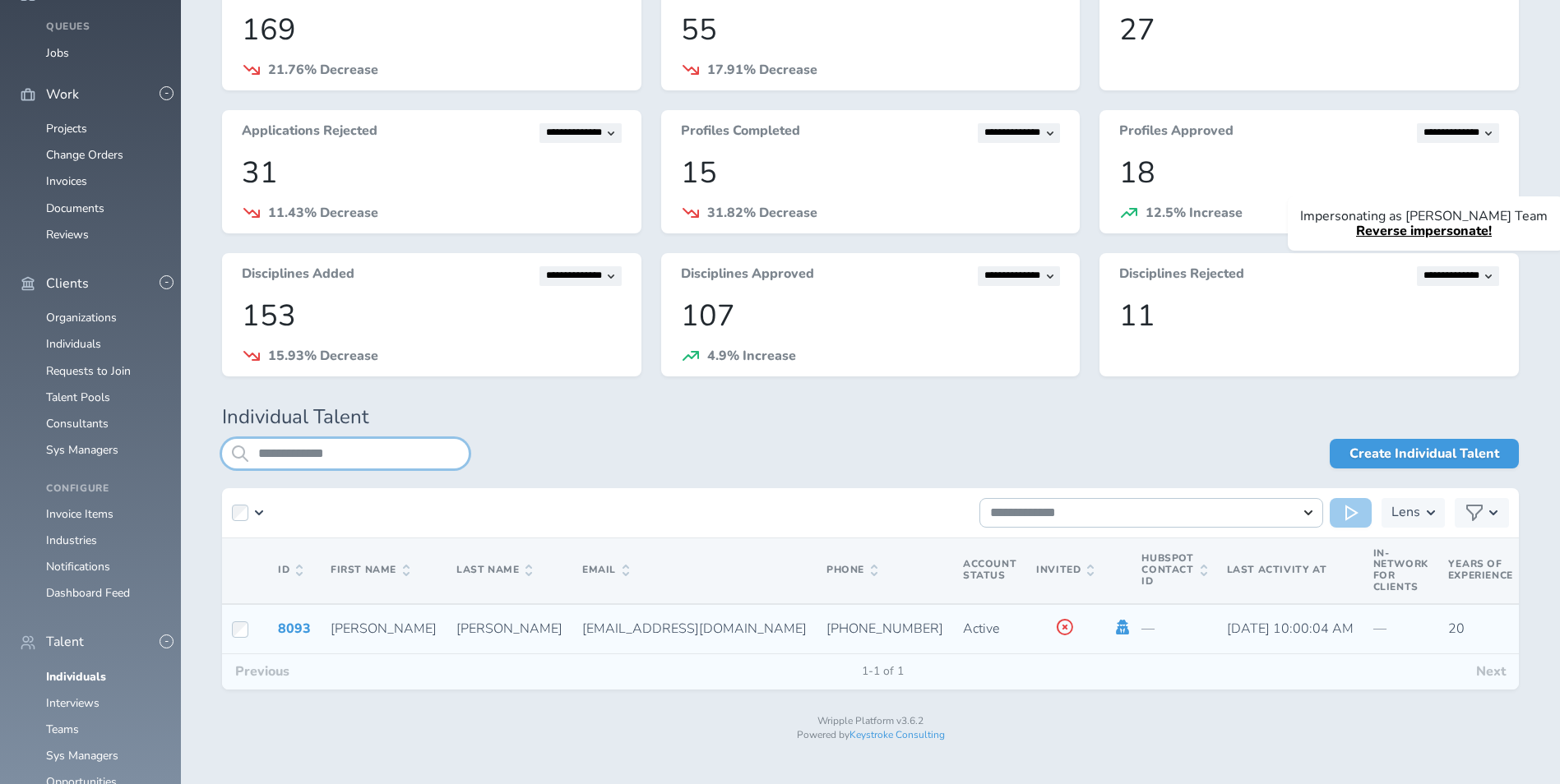
type input "**********"
click at [1114, 629] on icon at bounding box center [1122, 627] width 18 height 15
